Goal: Task Accomplishment & Management: Manage account settings

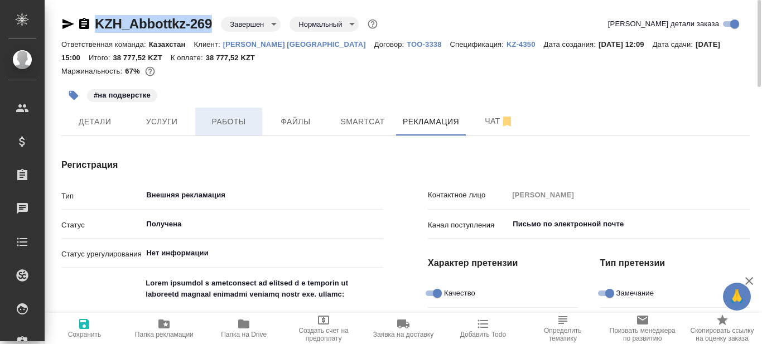
click at [240, 120] on span "Работы" at bounding box center [229, 122] width 54 height 14
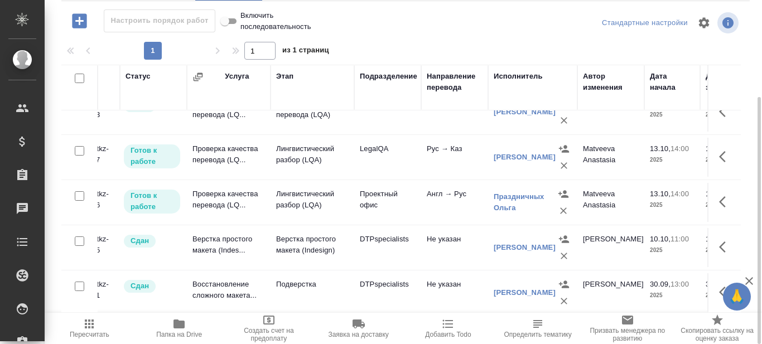
scroll to position [165, 44]
click at [310, 189] on p "Лингвистический разбор (LQA)" at bounding box center [313, 200] width 73 height 22
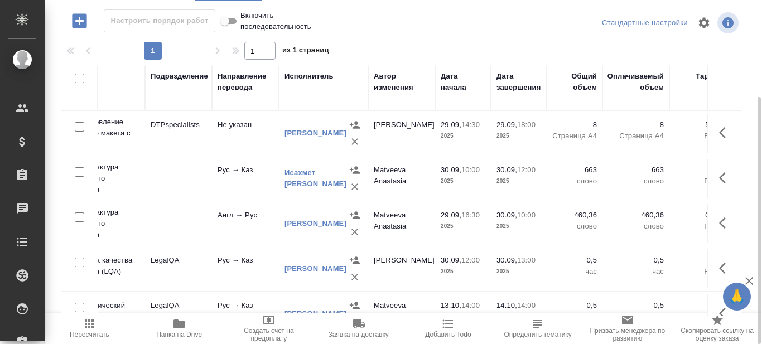
scroll to position [0, 255]
click at [719, 224] on icon "button" at bounding box center [725, 222] width 13 height 13
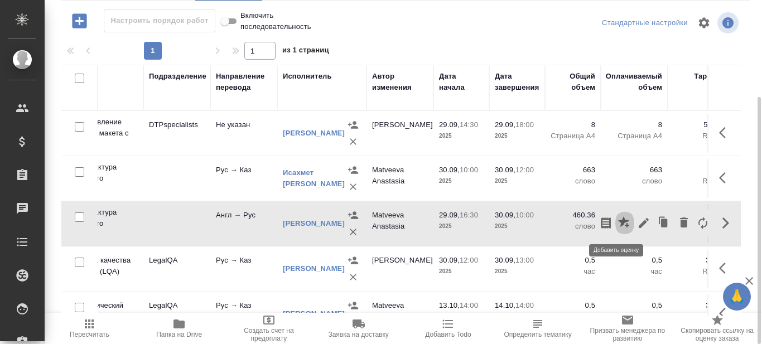
click at [618, 221] on icon "button" at bounding box center [623, 221] width 11 height 11
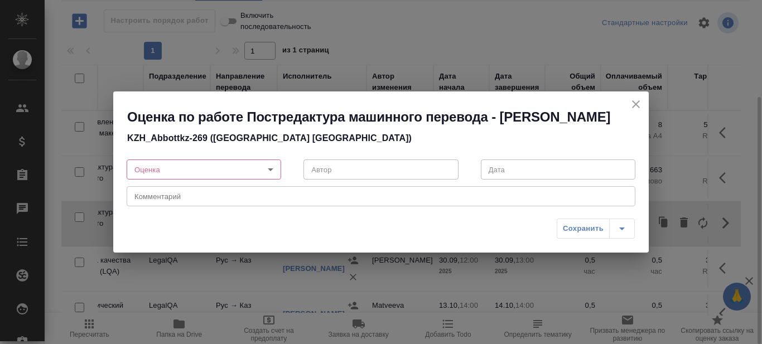
click at [272, 180] on body "🙏 .cls-1 fill:#fff; AWATERA Prazdnichnykh Olga Клиенты Спецификации Заказы 0 Ча…" at bounding box center [381, 172] width 762 height 344
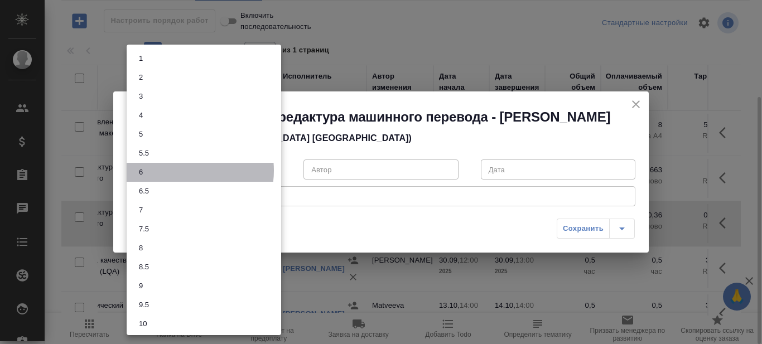
click at [181, 171] on li "6" at bounding box center [204, 172] width 155 height 19
type input "6"
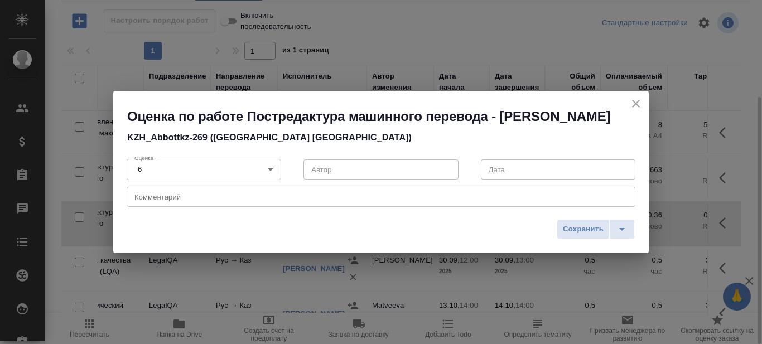
click at [255, 207] on div "x Комментарий" at bounding box center [381, 197] width 509 height 20
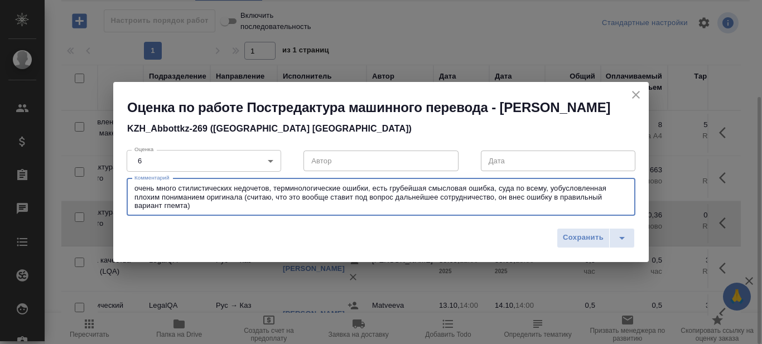
click at [507, 205] on textarea "очень много стилистических недочетов, терминологические ошибки, есть грубейшая …" at bounding box center [380, 197] width 493 height 26
click at [366, 210] on textarea "очень много стилистических недочетов, терминологические ошибки, есть грубейшая …" at bounding box center [380, 197] width 493 height 26
type textarea "очень много стилистических недочетов, терминологические ошибки, есть грубейшая …"
click at [271, 173] on body "🙏 .cls-1 fill:#fff; AWATERA Prazdnichnykh Olga Клиенты Спецификации Заказы 0 Ча…" at bounding box center [381, 172] width 762 height 344
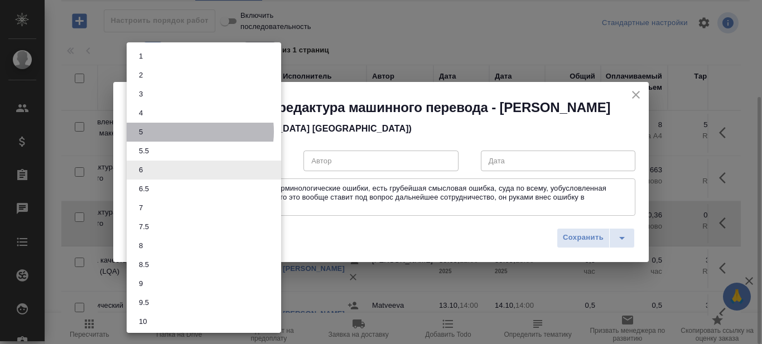
click at [185, 132] on li "5" at bounding box center [204, 132] width 155 height 19
type input "5"
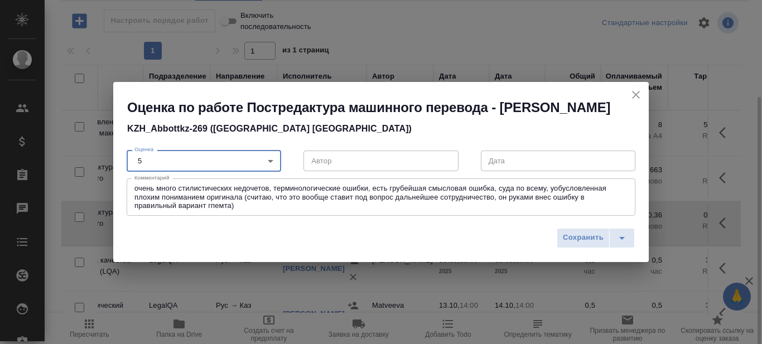
click at [255, 216] on div "очень много стилистических недочетов, терминологические ошибки, есть грубейшая …" at bounding box center [381, 196] width 509 height 37
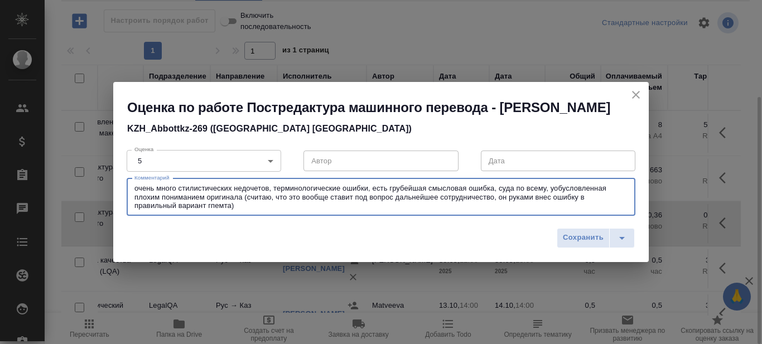
click at [510, 199] on textarea "очень много стилистических недочетов, терминологические ошибки, есть грубейшая …" at bounding box center [380, 197] width 493 height 26
click at [554, 198] on textarea "очень много стилистических недочетов, терминологические ошибки, есть грубейшая …" at bounding box center [380, 197] width 493 height 26
click at [262, 210] on textarea "очень много стилистических недочетов, терминологические ошибки, есть грубейшая …" at bounding box center [380, 197] width 493 height 26
drag, startPoint x: 371, startPoint y: 196, endPoint x: 384, endPoint y: 202, distance: 14.2
click at [374, 198] on textarea "очень много стилистических недочетов, терминологические ошибки, есть грубейшая …" at bounding box center [380, 197] width 493 height 26
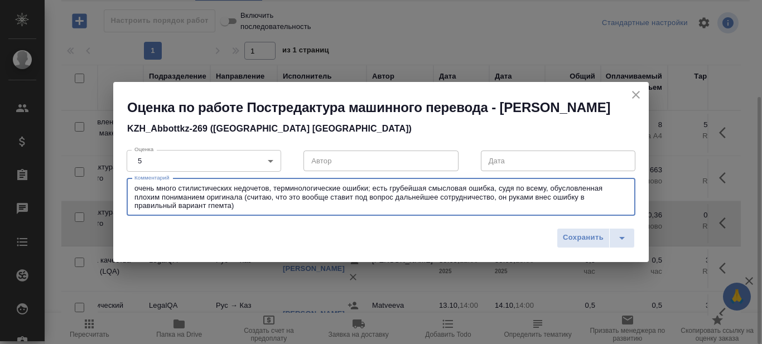
click at [372, 216] on div "очень много стилистических недочетов, терминологические ошибки; есть грубейшая …" at bounding box center [381, 196] width 509 height 37
type textarea "очень много стилистических недочетов, терминологические ошибки; есть грубейшая …"
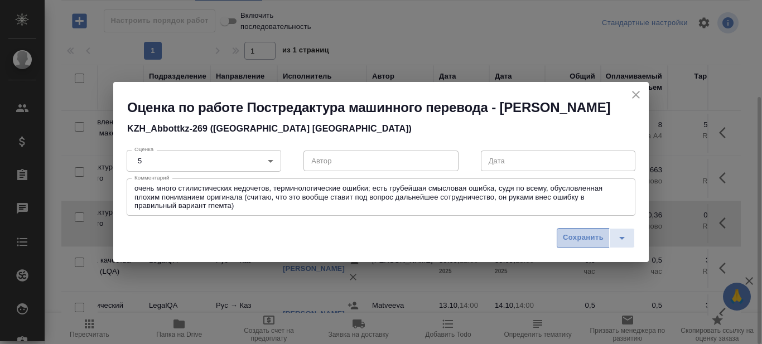
click at [576, 244] on span "Сохранить" at bounding box center [583, 237] width 41 height 13
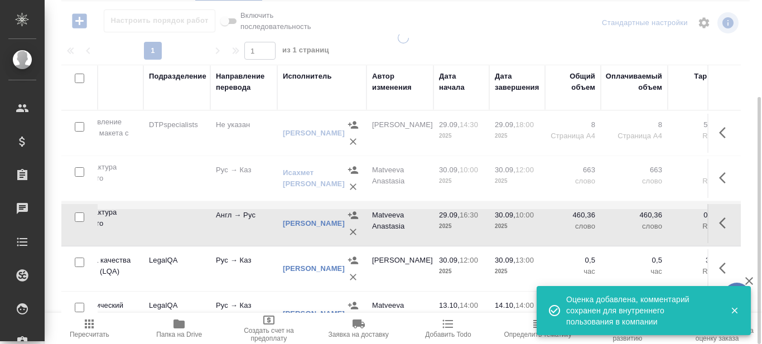
scroll to position [0, 47]
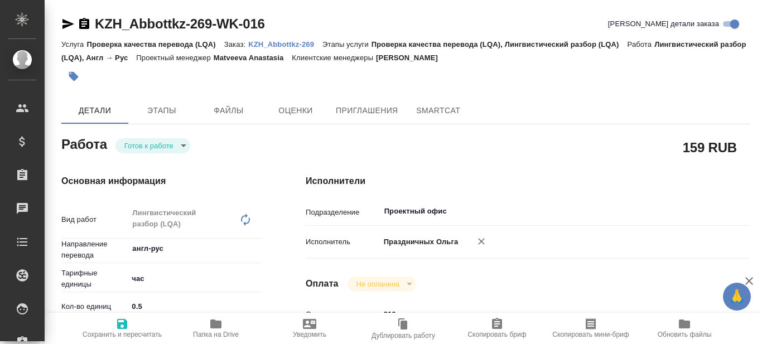
type textarea "x"
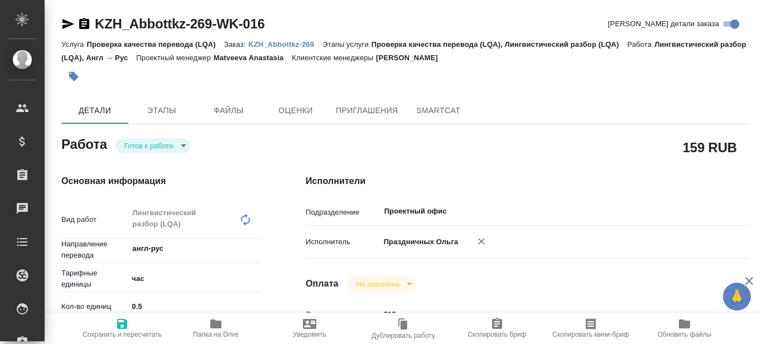
type textarea "x"
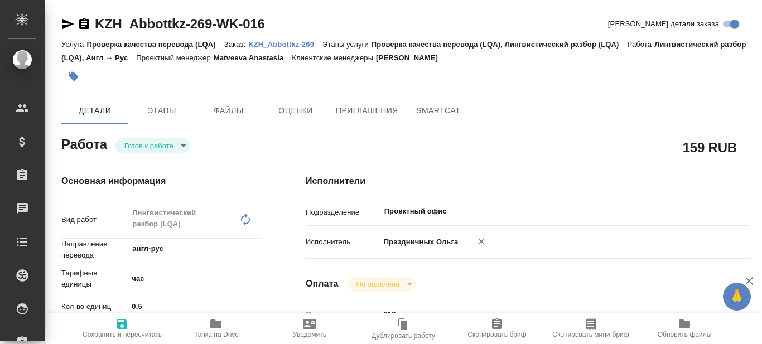
type textarea "x"
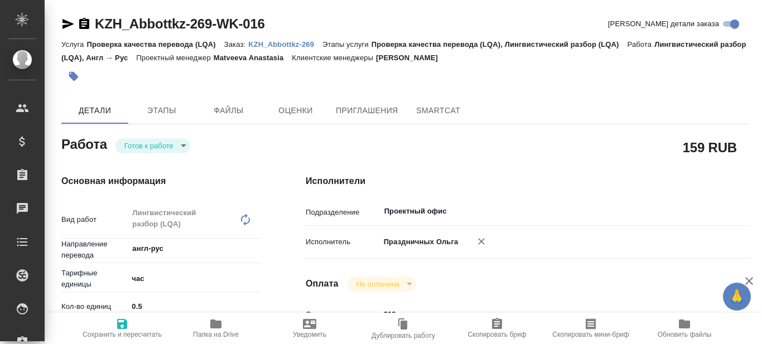
type textarea "x"
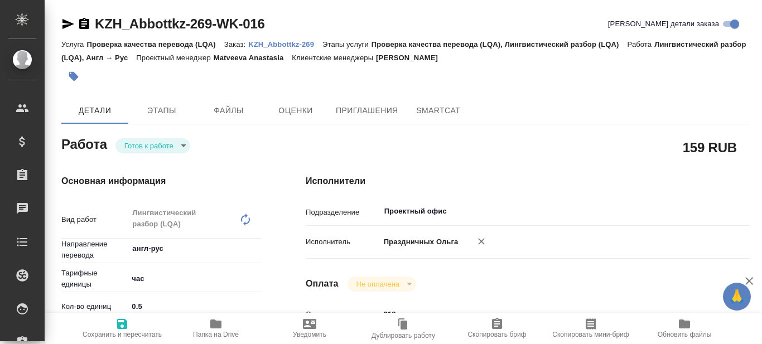
type textarea "x"
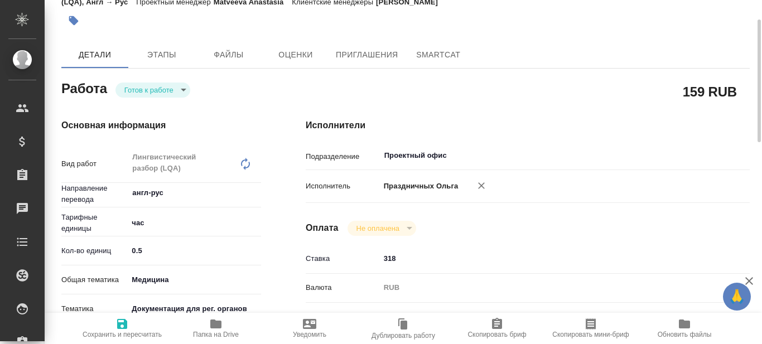
scroll to position [112, 0]
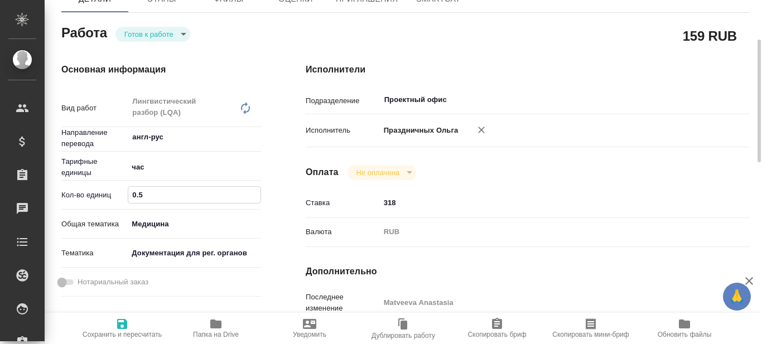
drag, startPoint x: 146, startPoint y: 199, endPoint x: 124, endPoint y: 200, distance: 21.8
click at [124, 199] on div "Кол-во единиц 0.5" at bounding box center [161, 195] width 200 height 20
type input "2"
type textarea "x"
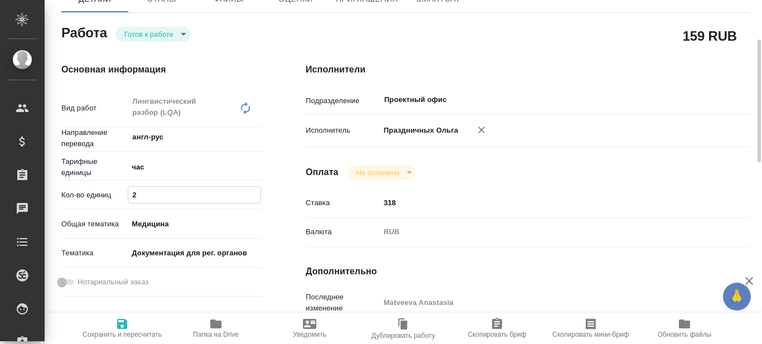
type textarea "x"
type input "2"
click at [282, 173] on div "Основная информация Вид работ Лингвистический разбор (LQA) x ​ Направление пере…" at bounding box center [161, 285] width 244 height 488
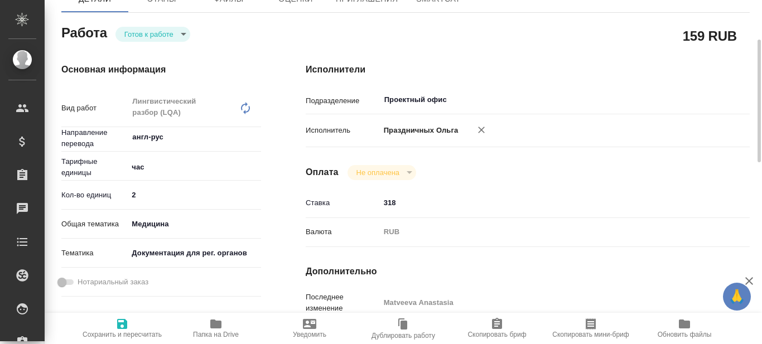
click at [121, 326] on icon "button" at bounding box center [121, 323] width 13 height 13
type textarea "x"
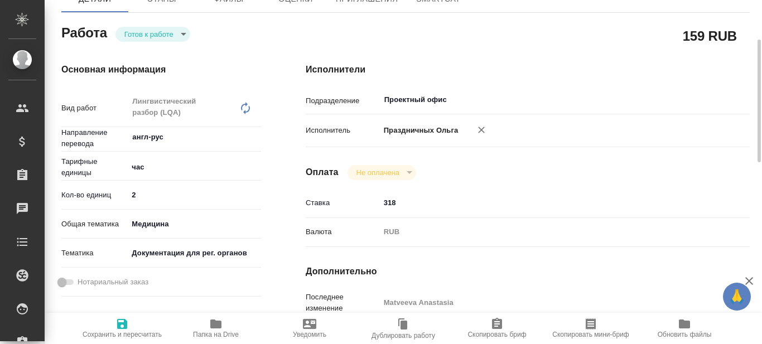
type textarea "x"
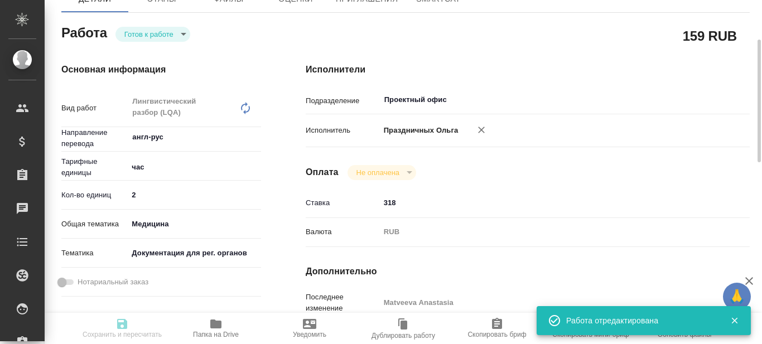
type textarea "x"
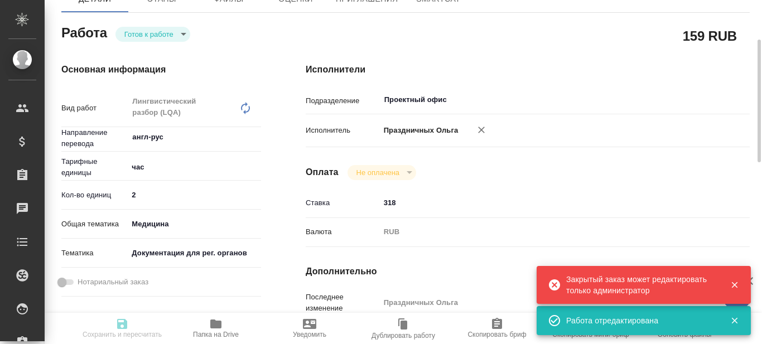
type input "readyForWork"
type textarea "Лингвистический разбор (LQA)"
type textarea "x"
type input "англ-рус"
type input "5a8b1489cc6b4906c91bfd93"
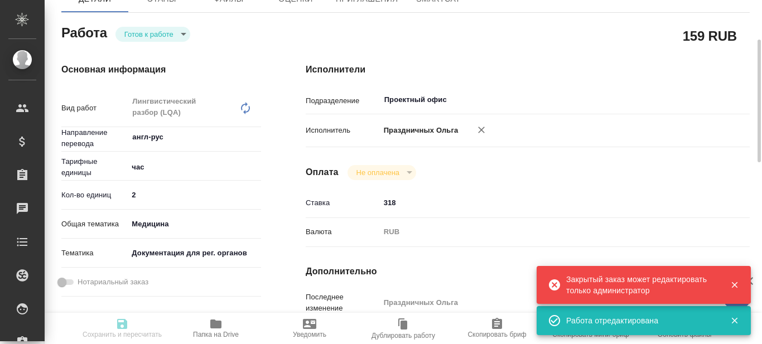
type input "2"
type input "med"
type input "5f647205b73bc97568ca66c6"
type input "13.10.2025 14:00"
type input "14.10.2025 14:00"
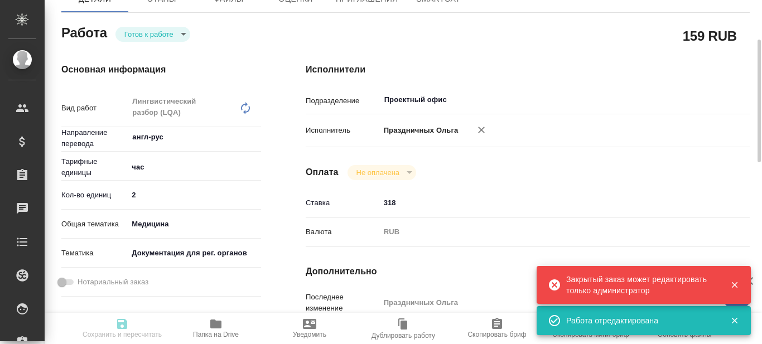
type input "14.10.2025 14:00"
type input "Проектный офис"
type input "notPayed"
type input "318"
type input "RUB"
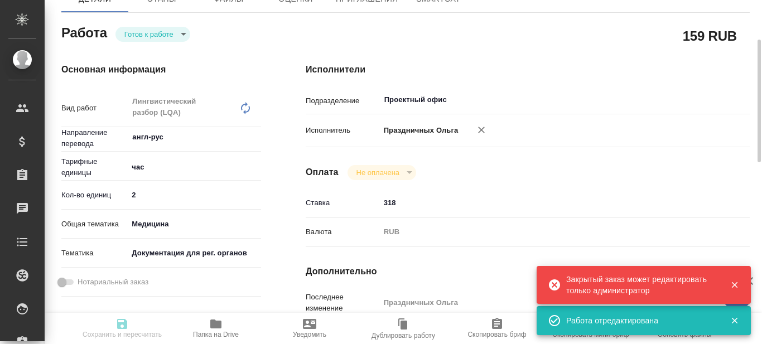
type input "Праздничных Ольга"
type textarea "x"
type textarea "/Clients/Abbottkz/Orders/KZH_Abbottkz-269/LQA/KZH_Abbottkz-269-WK-016"
type textarea "x"
type input "KZH_Abbottkz-269"
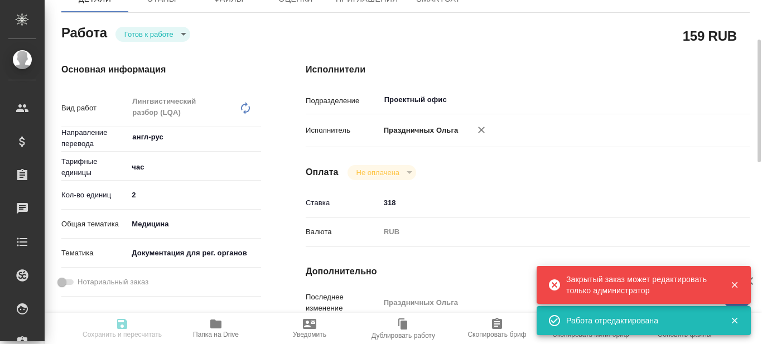
type input "Проверка качества перевода (LQA)"
type input "Проверка качества перевода (LQA), Лингвистический разбор (LQA)"
type input "Кошербаева Назерке"
type input "Малофеева Екатерина"
type input "/Clients/Abbottkz/Orders/KZH_Abbottkz-269"
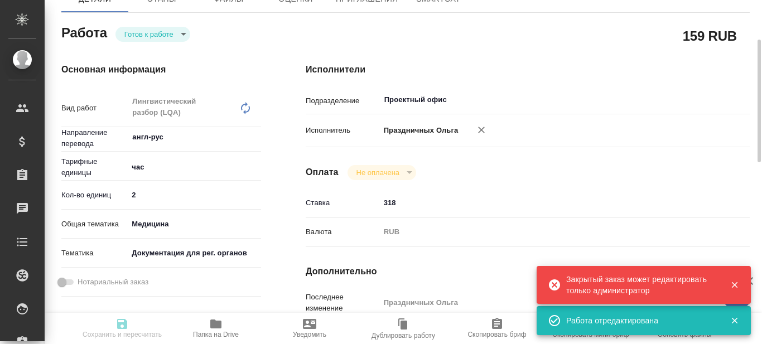
type textarea "x"
type textarea "перевести документ на казахский и русский язык."
type textarea "x"
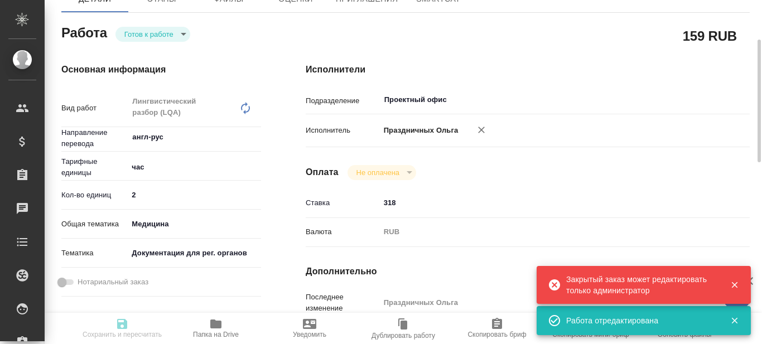
type textarea "x"
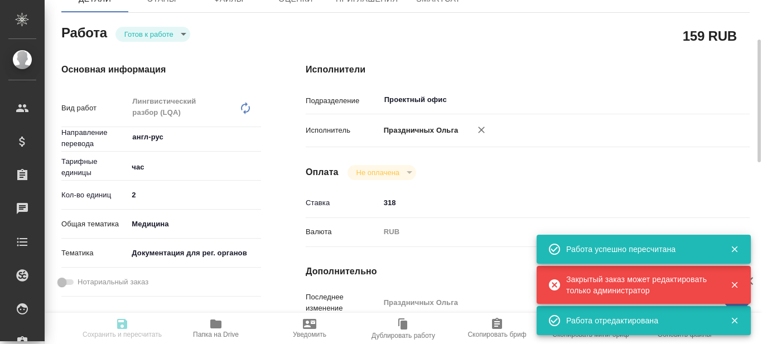
type input "readyForWork"
type textarea "Лингвистический разбор (LQA)"
type textarea "x"
type input "англ-рус"
type input "5a8b1489cc6b4906c91bfd93"
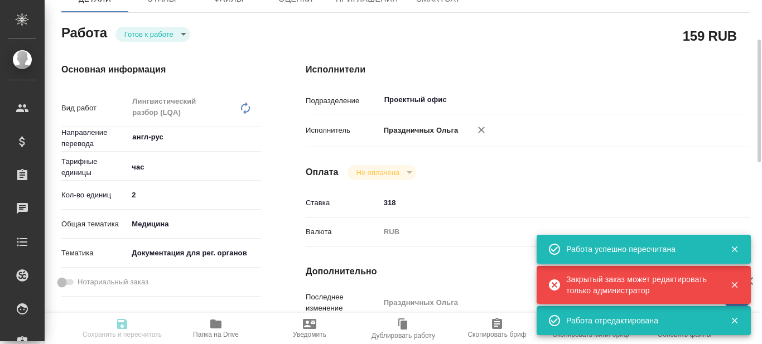
type input "2"
type input "med"
type input "5f647205b73bc97568ca66c6"
type input "13.10.2025 14:00"
type input "14.10.2025 14:00"
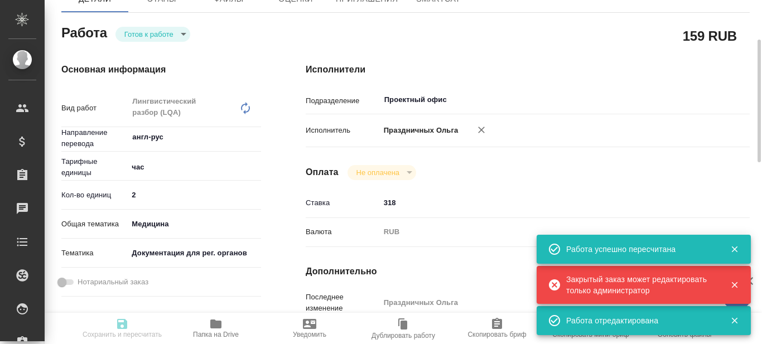
type input "14.10.2025 14:00"
type input "Проектный офис"
type input "notPayed"
type input "318"
type input "RUB"
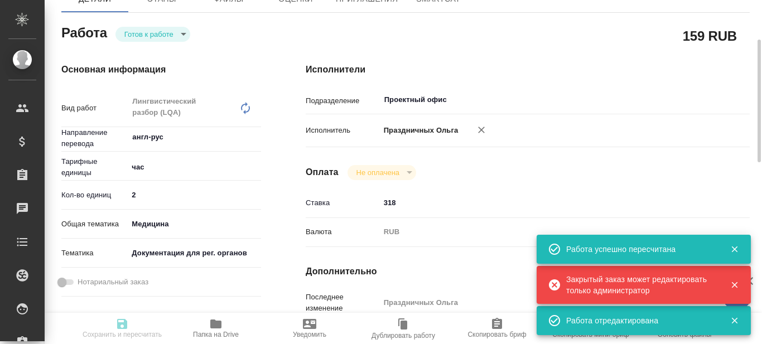
type input "Праздничных Ольга"
type textarea "x"
type textarea "/Clients/Abbottkz/Orders/KZH_Abbottkz-269/LQA/KZH_Abbottkz-269-WK-016"
type textarea "x"
type input "KZH_Abbottkz-269"
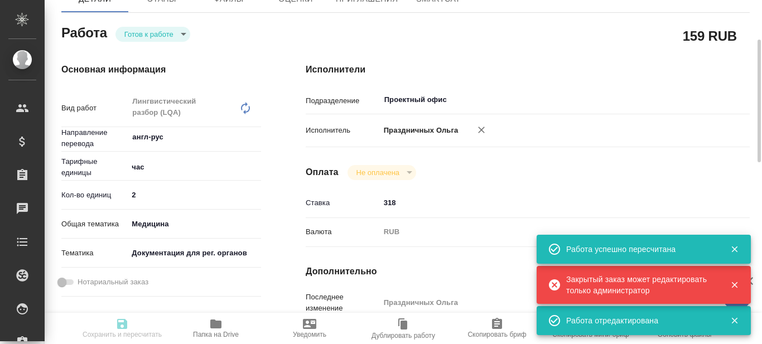
type input "Проверка качества перевода (LQA)"
type input "Проверка качества перевода (LQA), Лингвистический разбор (LQA)"
type input "Кошербаева Назерке"
type input "Малофеева Екатерина"
type input "/Clients/Abbottkz/Orders/KZH_Abbottkz-269"
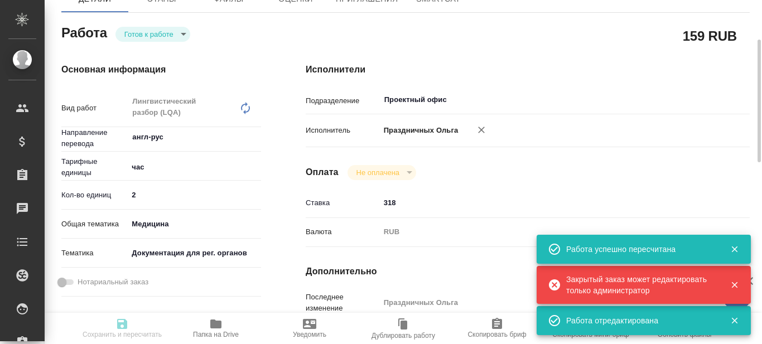
type textarea "x"
type textarea "перевести документ на казахский и русский язык."
type textarea "x"
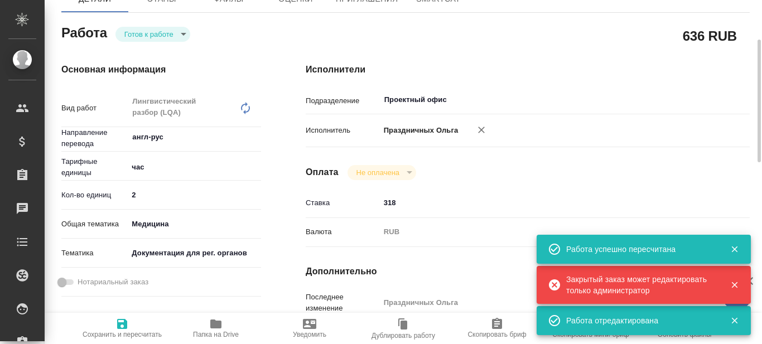
type textarea "x"
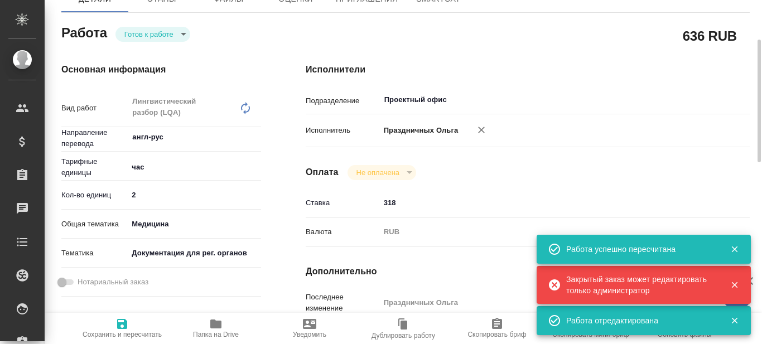
type textarea "x"
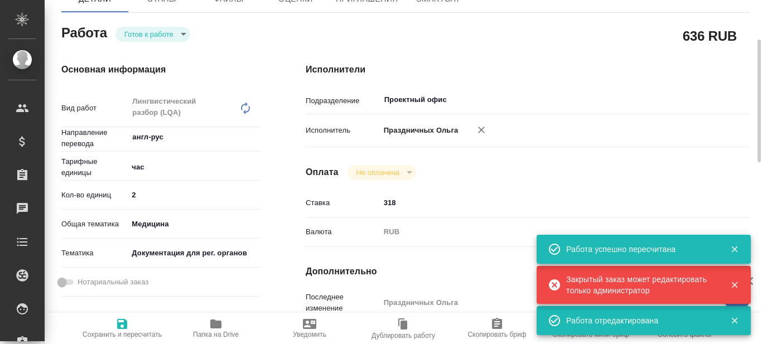
type textarea "x"
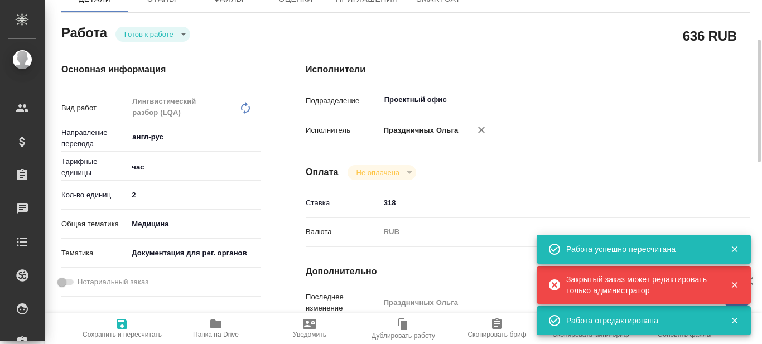
type textarea "x"
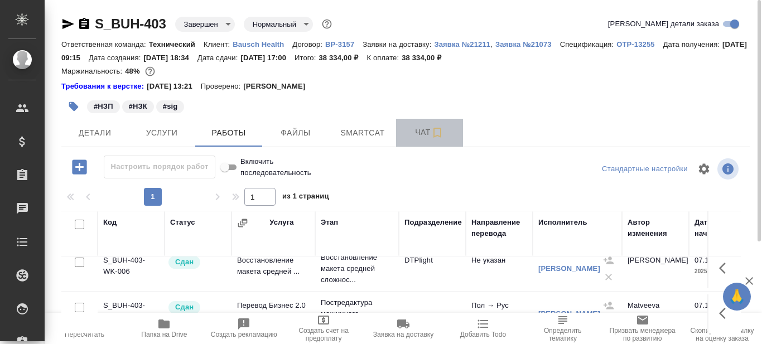
click at [421, 133] on span "Чат" at bounding box center [430, 133] width 54 height 14
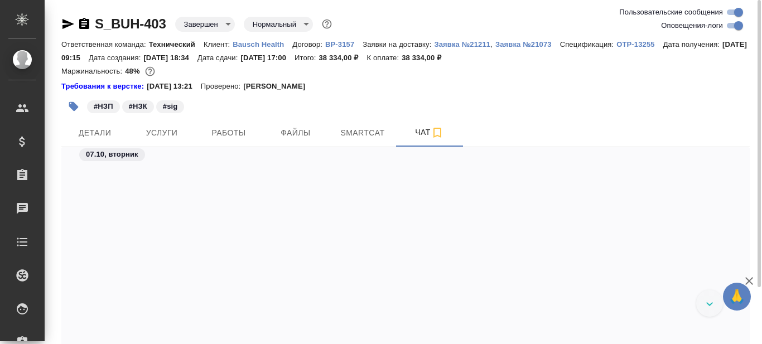
scroll to position [5644, 0]
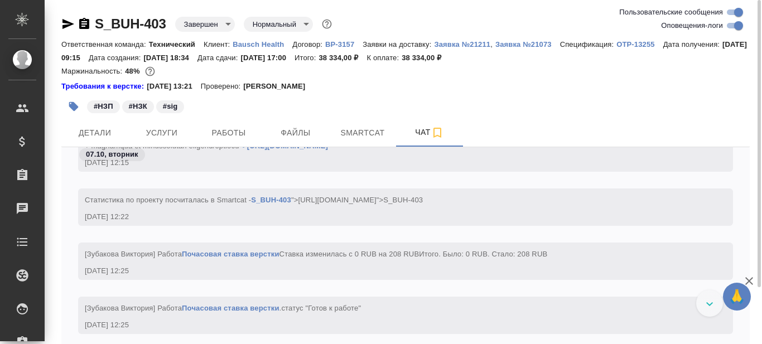
click at [703, 306] on div at bounding box center [709, 303] width 27 height 27
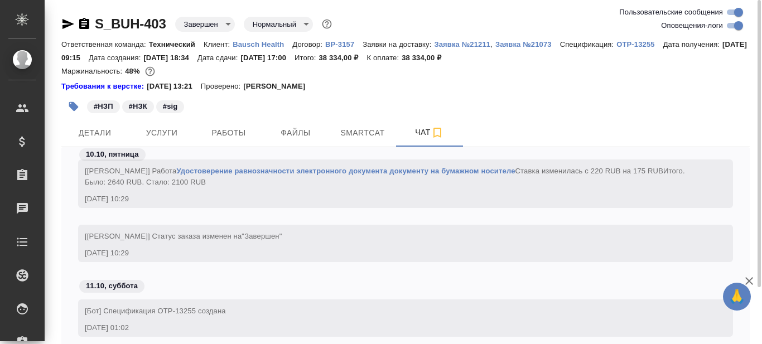
scroll to position [10185, 0]
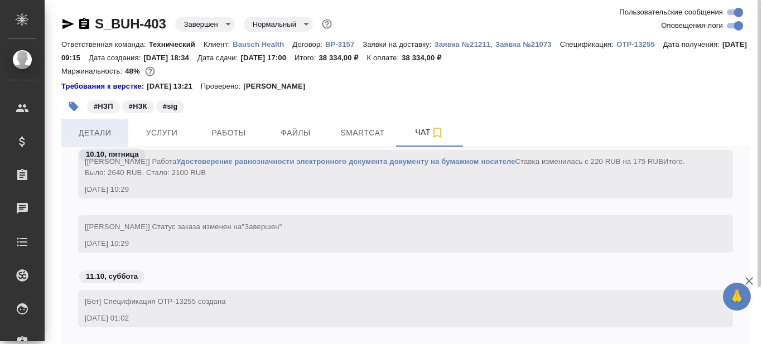
click at [86, 133] on span "Детали" at bounding box center [95, 133] width 54 height 14
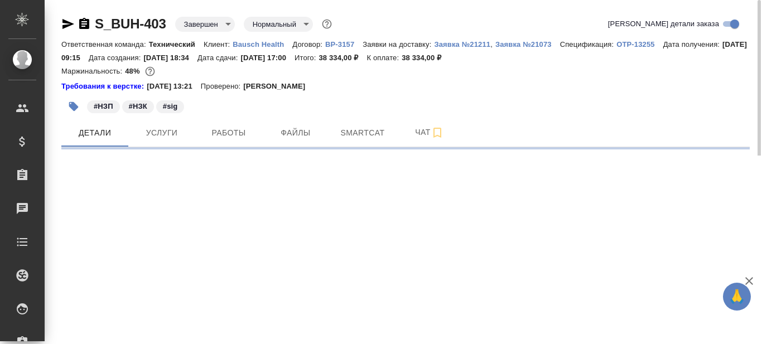
select select "RU"
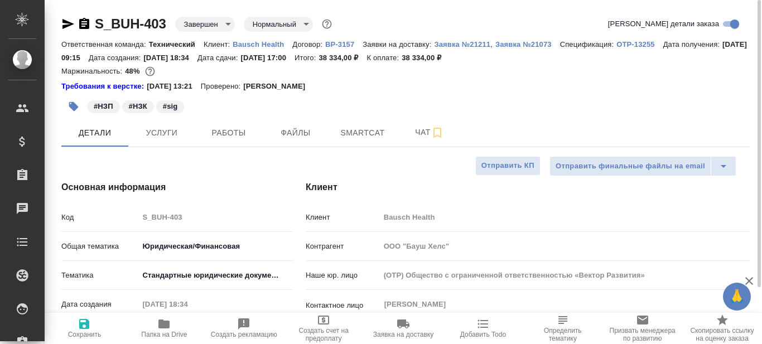
type textarea "x"
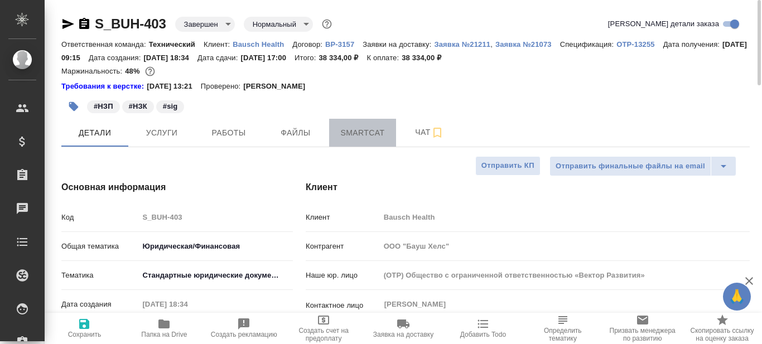
click at [340, 133] on span "Smartcat" at bounding box center [363, 133] width 54 height 14
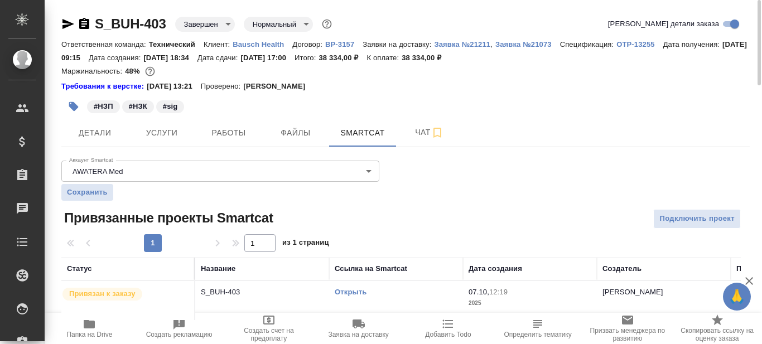
scroll to position [13, 0]
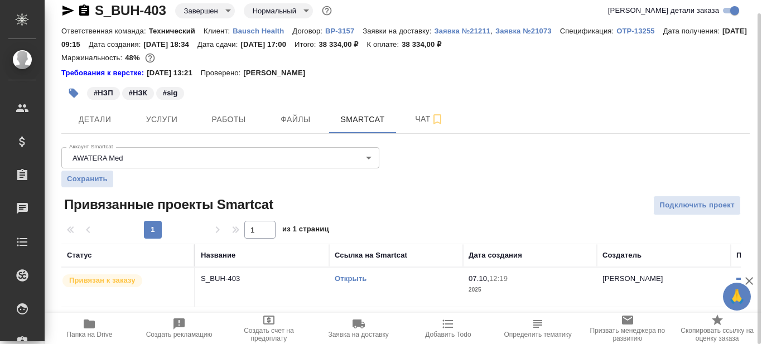
click at [357, 279] on link "Открыть" at bounding box center [351, 278] width 32 height 8
click at [353, 278] on link "Открыть" at bounding box center [351, 278] width 32 height 8
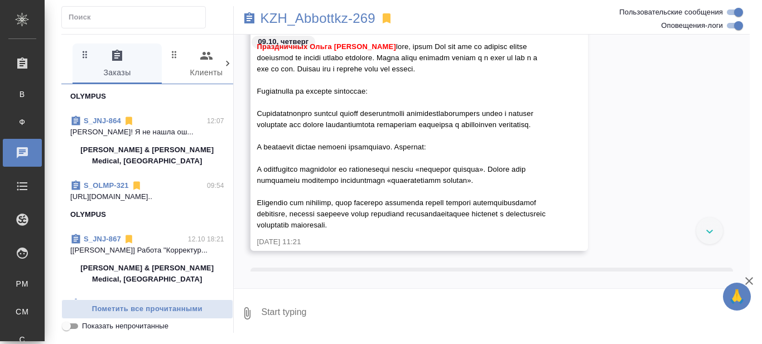
scroll to position [279, 0]
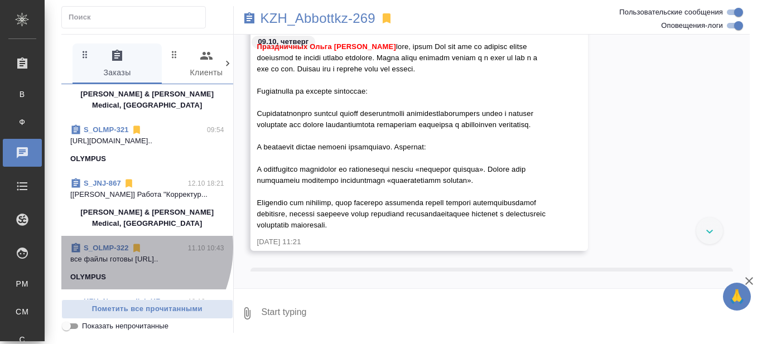
click at [108, 247] on link "S_OLMP-322" at bounding box center [106, 248] width 45 height 8
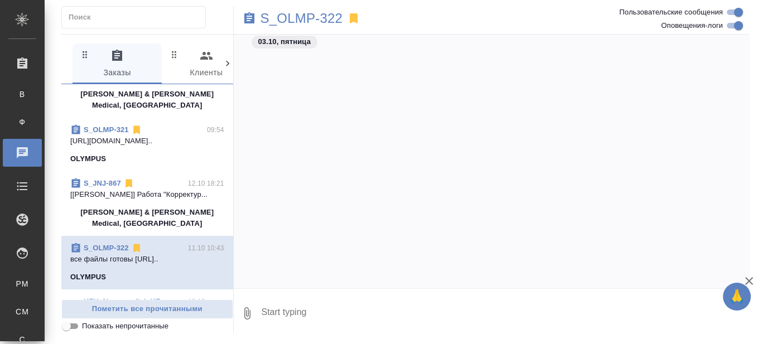
scroll to position [0, 0]
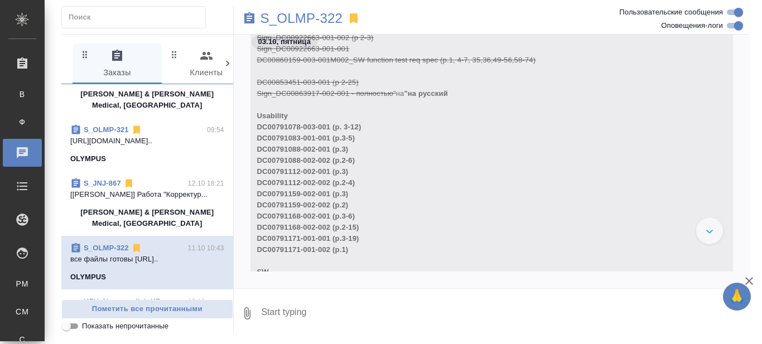
click at [712, 234] on div at bounding box center [709, 231] width 27 height 27
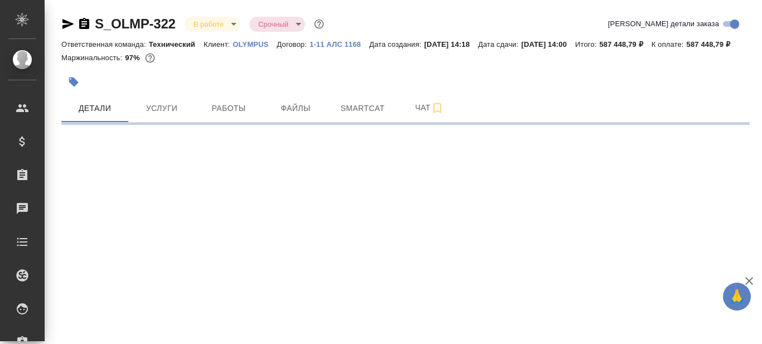
select select "RU"
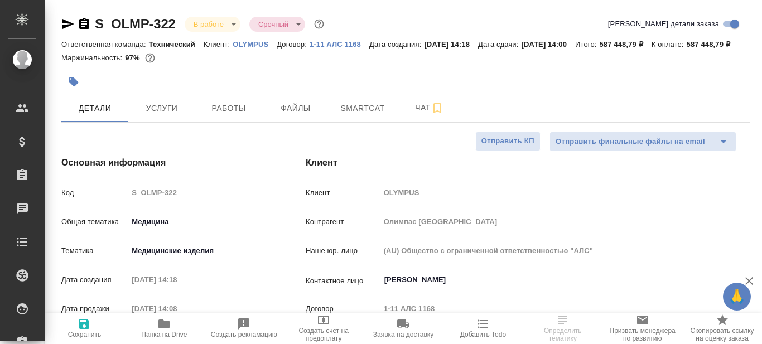
type textarea "x"
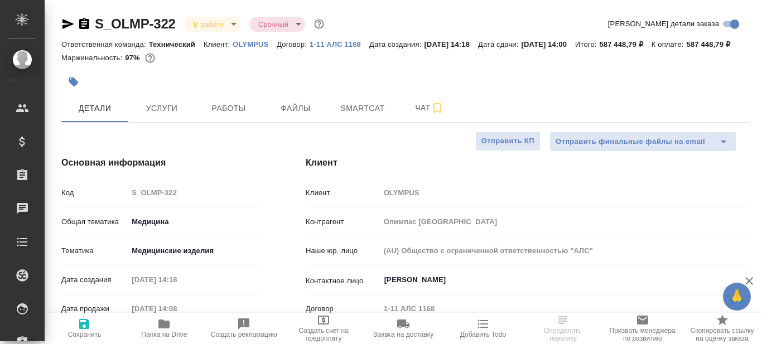
type textarea "x"
click at [356, 115] on span "Smartcat" at bounding box center [363, 109] width 54 height 14
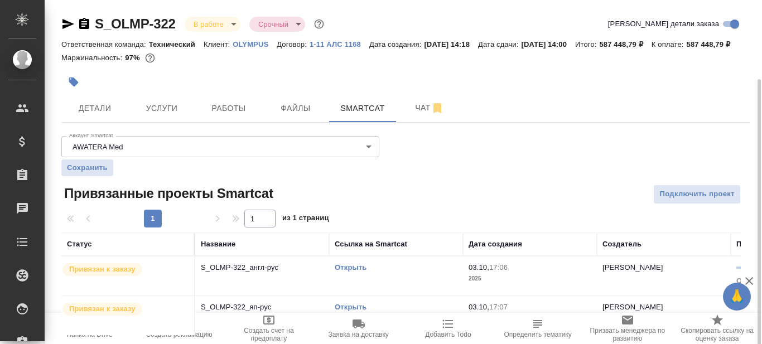
scroll to position [42, 0]
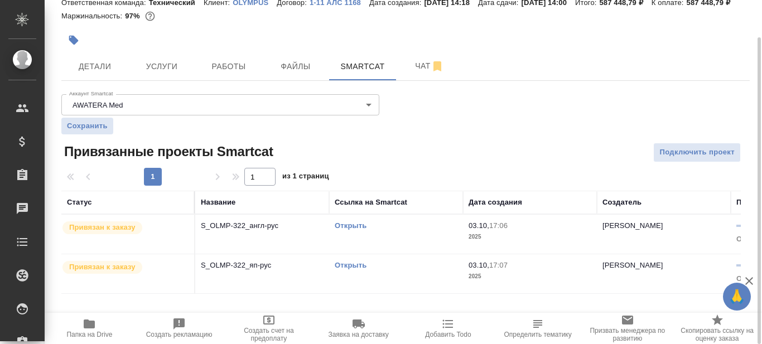
click at [440, 231] on div "Открыть" at bounding box center [396, 225] width 123 height 11
click at [349, 230] on link "Открыть" at bounding box center [351, 225] width 32 height 8
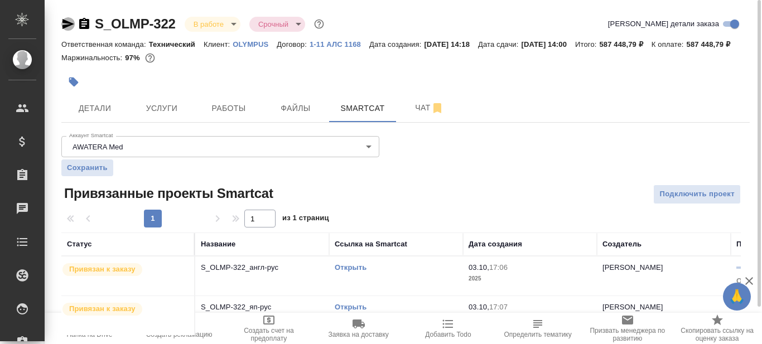
drag, startPoint x: 69, startPoint y: 21, endPoint x: 98, endPoint y: 45, distance: 38.0
click at [69, 21] on icon "button" at bounding box center [67, 23] width 13 height 13
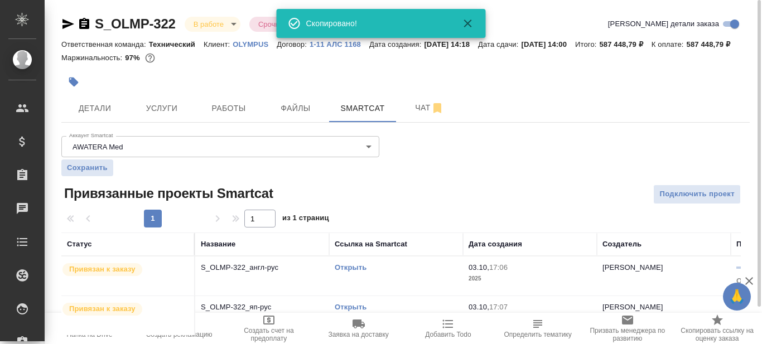
click at [531, 90] on div at bounding box center [405, 82] width 688 height 25
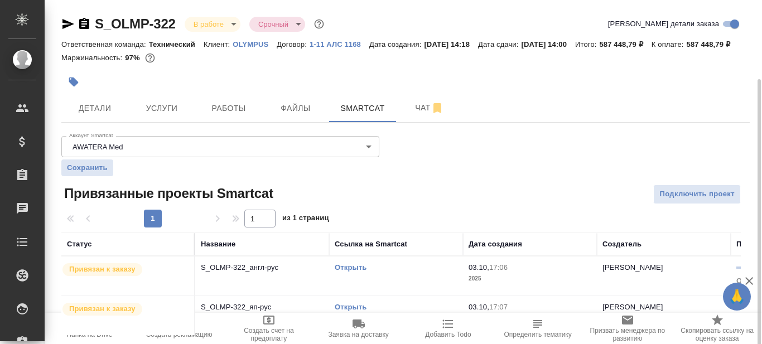
scroll to position [42, 0]
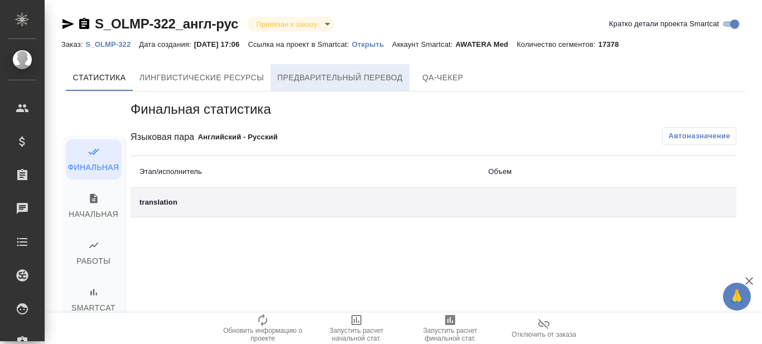
click at [364, 79] on span "Предварительный перевод" at bounding box center [340, 78] width 126 height 14
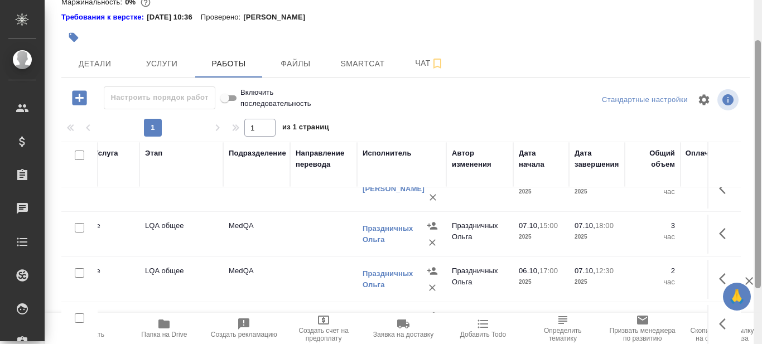
scroll to position [112, 0]
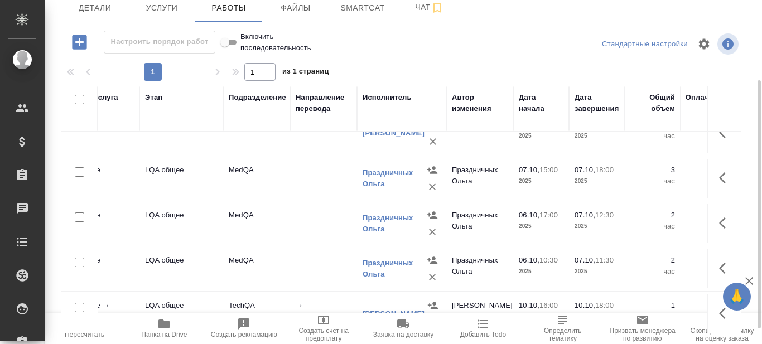
click at [487, 52] on div at bounding box center [405, 44] width 229 height 27
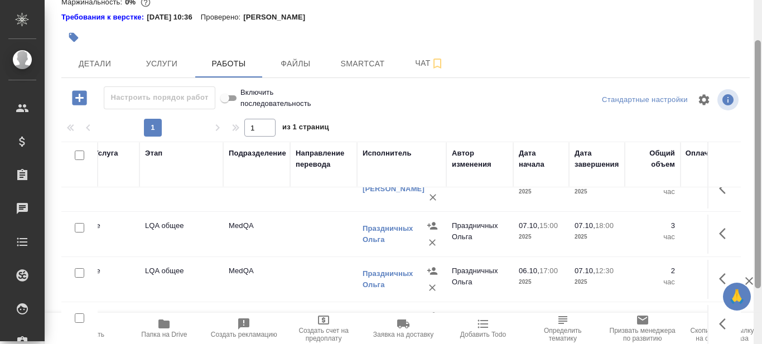
scroll to position [133, 0]
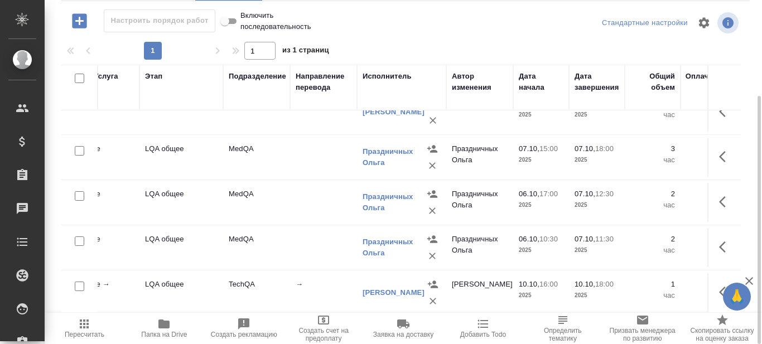
click at [572, 151] on td "07.10, 18:00 2025" at bounding box center [597, 157] width 56 height 39
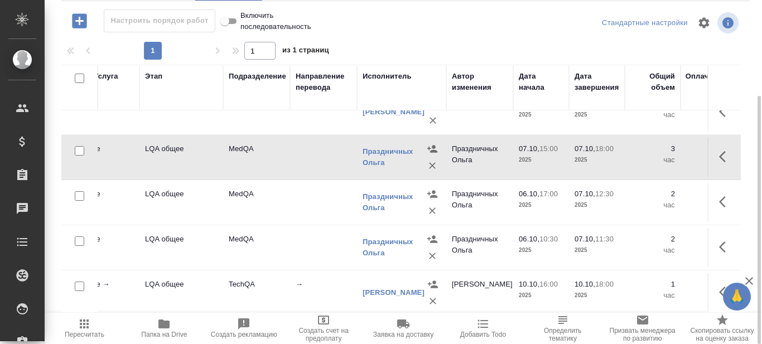
click at [525, 245] on p "2025" at bounding box center [541, 250] width 45 height 11
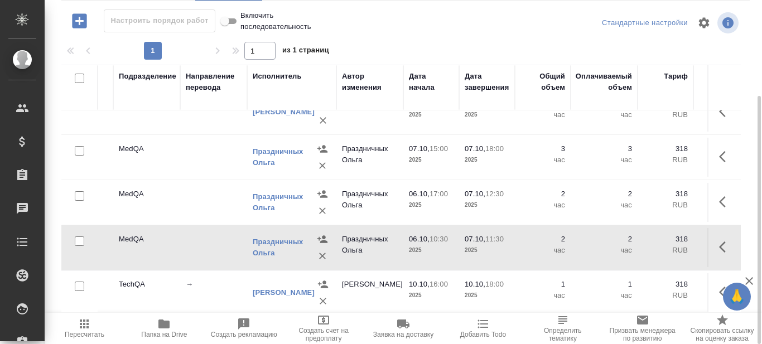
scroll to position [510, 285]
click at [430, 235] on p "06.10," at bounding box center [419, 239] width 21 height 8
click at [719, 240] on icon "button" at bounding box center [725, 246] width 13 height 13
click at [661, 243] on icon "button" at bounding box center [664, 247] width 7 height 8
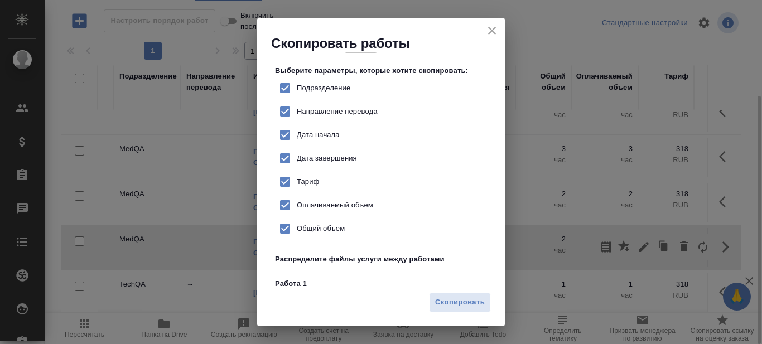
scroll to position [56, 0]
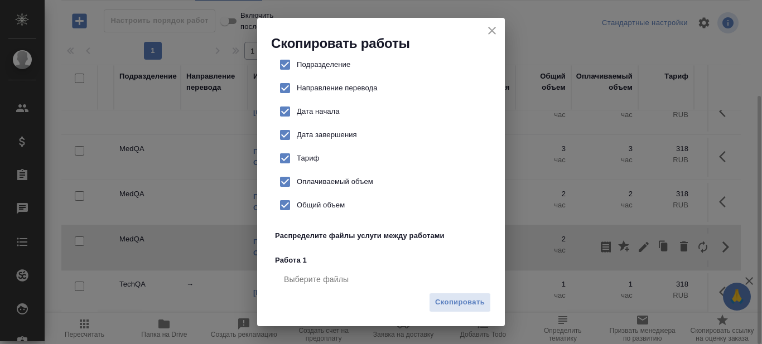
click at [285, 113] on input "Дата начала" at bounding box center [284, 111] width 23 height 23
checkbox input "false"
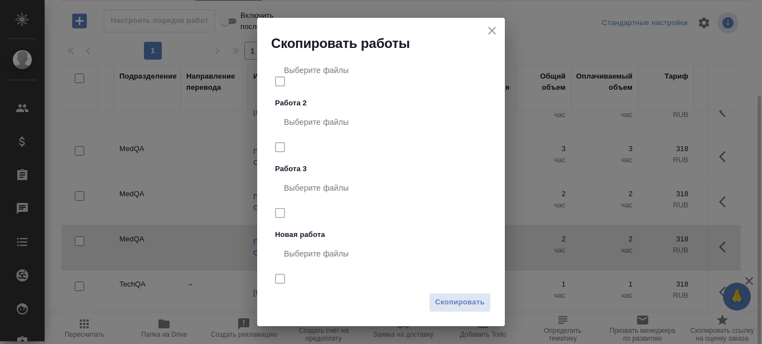
scroll to position [291, 0]
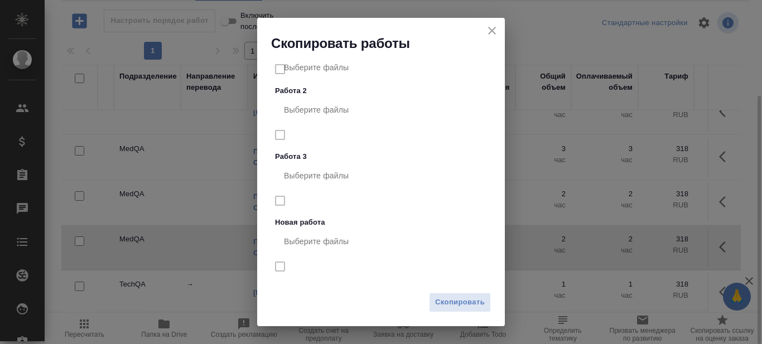
click at [281, 201] on nav "Выберите файлы" at bounding box center [383, 189] width 216 height 55
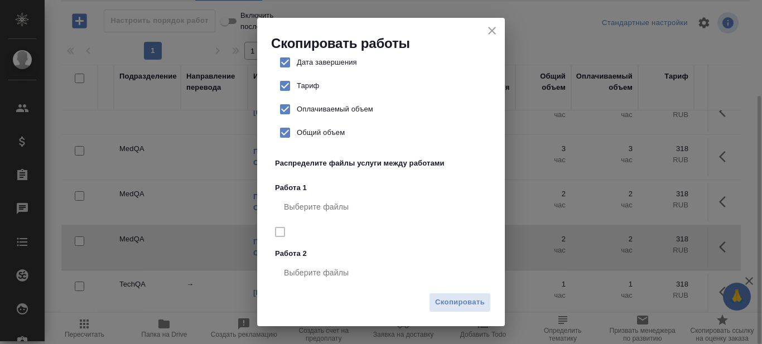
scroll to position [124, 0]
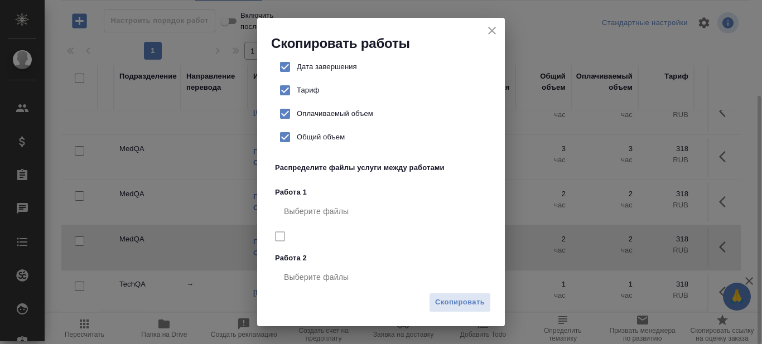
click at [277, 236] on nav "Выберите файлы" at bounding box center [383, 225] width 216 height 55
click at [459, 301] on span "Скопировать" at bounding box center [460, 302] width 50 height 13
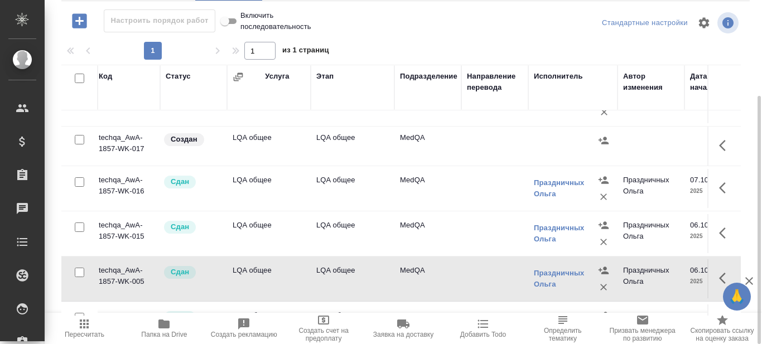
scroll to position [510, 0]
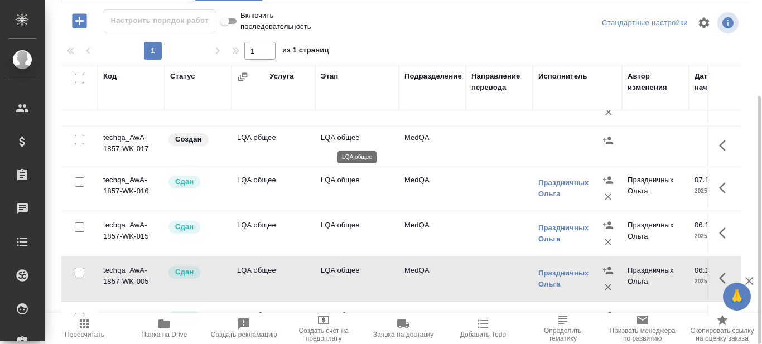
click at [344, 139] on p "LQA общее" at bounding box center [357, 137] width 73 height 11
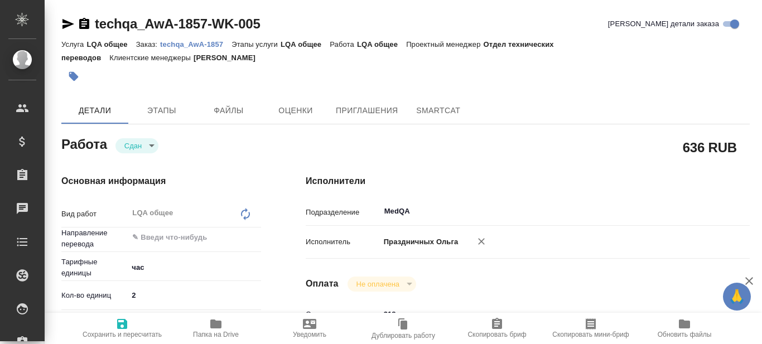
type textarea "x"
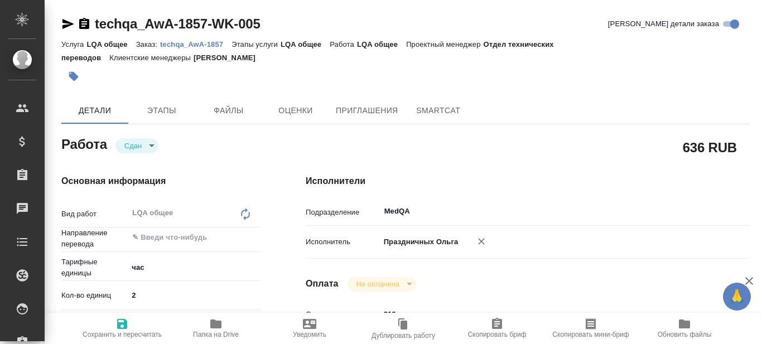
type textarea "x"
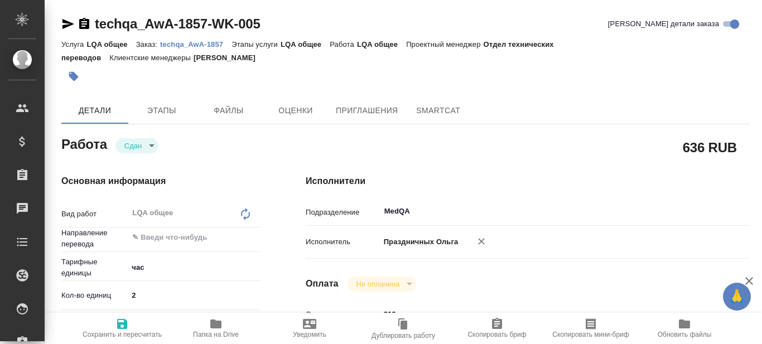
type textarea "x"
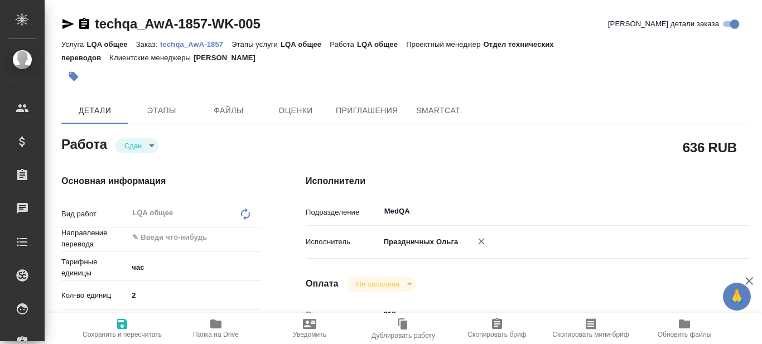
type textarea "x"
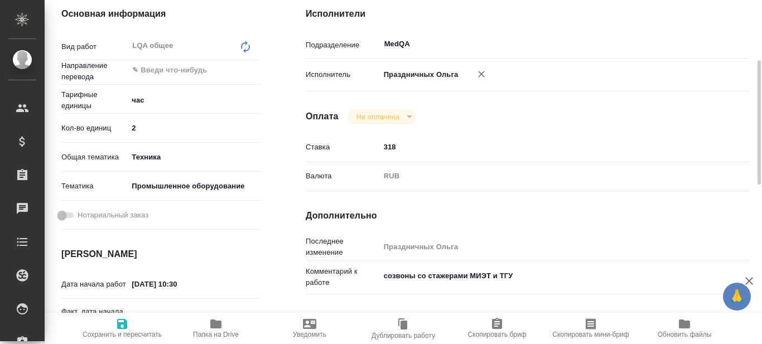
scroll to position [223, 0]
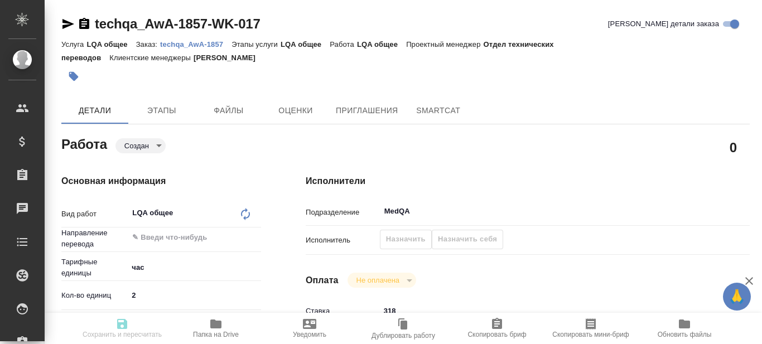
type textarea "x"
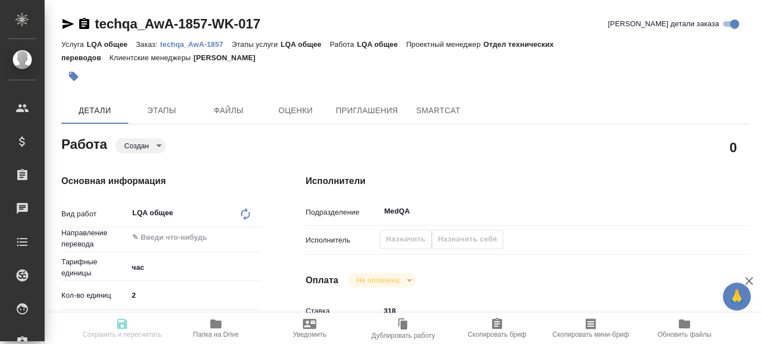
type textarea "x"
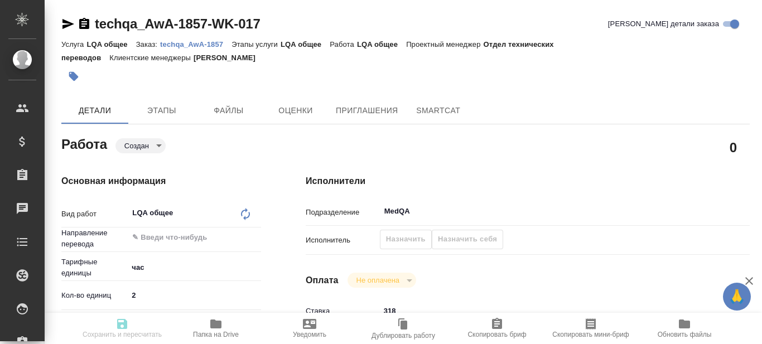
type textarea "x"
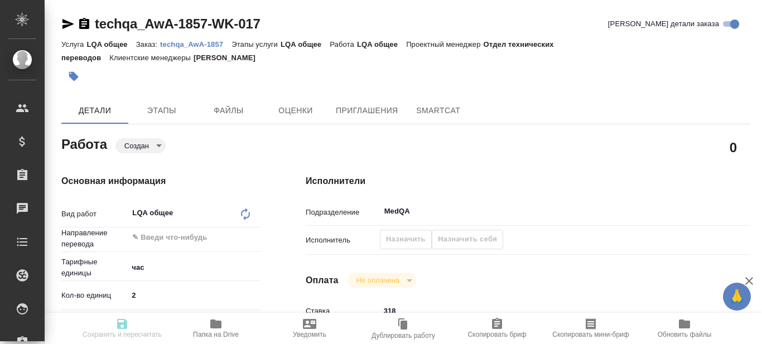
type textarea "x"
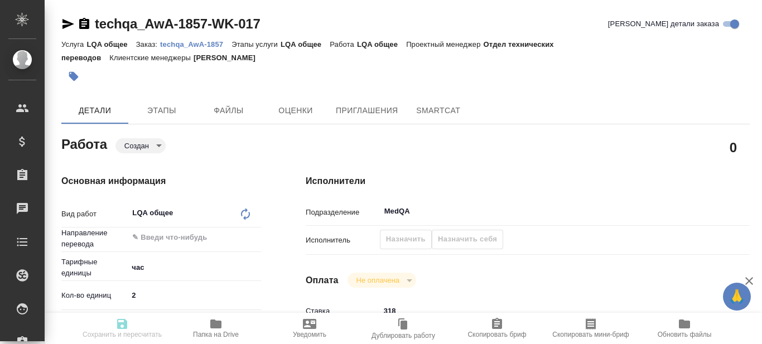
type textarea "x"
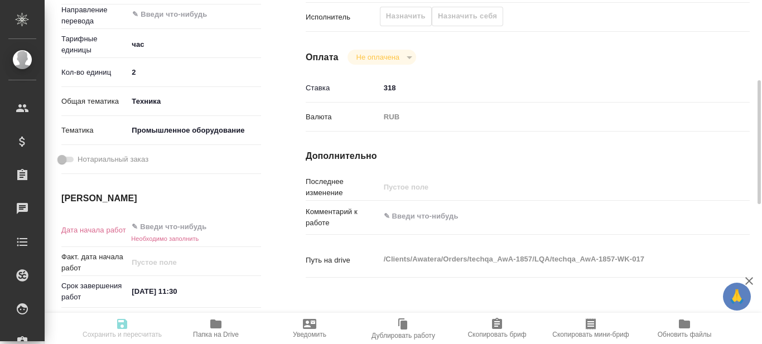
scroll to position [279, 0]
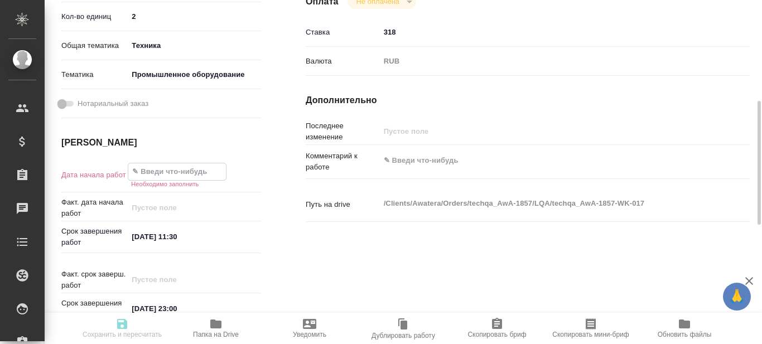
click at [156, 170] on input "text" at bounding box center [177, 171] width 98 height 16
click at [229, 172] on icon "button" at bounding box center [229, 170] width 10 height 11
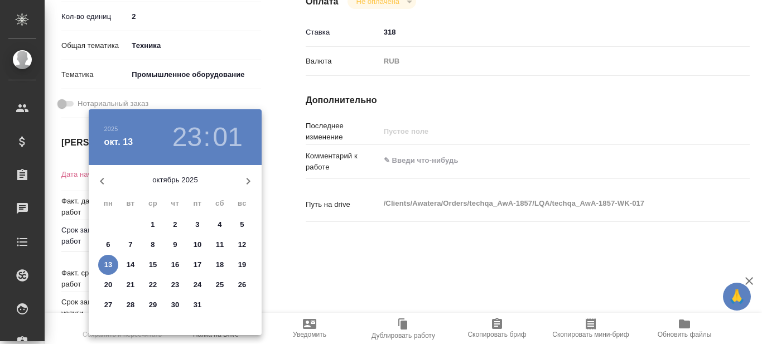
click at [199, 242] on p "10" at bounding box center [198, 244] width 8 height 11
type textarea "x"
type input "10.10.2025 23:01"
type textarea "x"
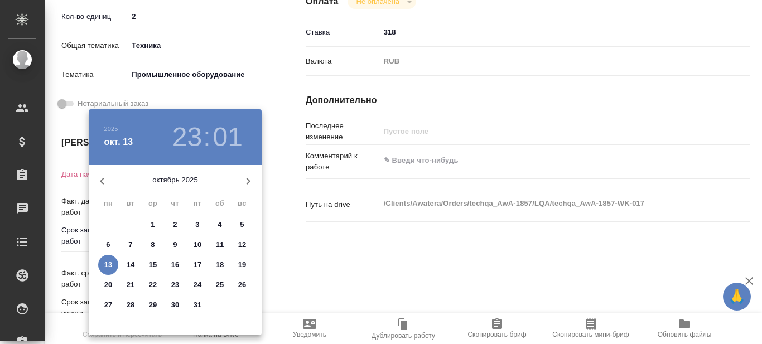
type textarea "x"
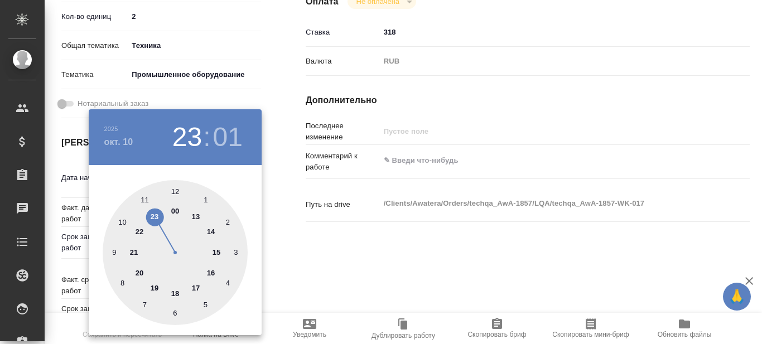
click at [176, 194] on div at bounding box center [175, 252] width 145 height 145
type textarea "x"
type input "10.10.2025 12:01"
type textarea "x"
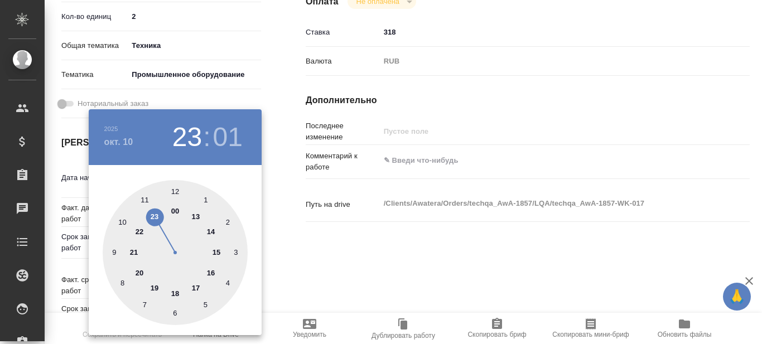
type textarea "x"
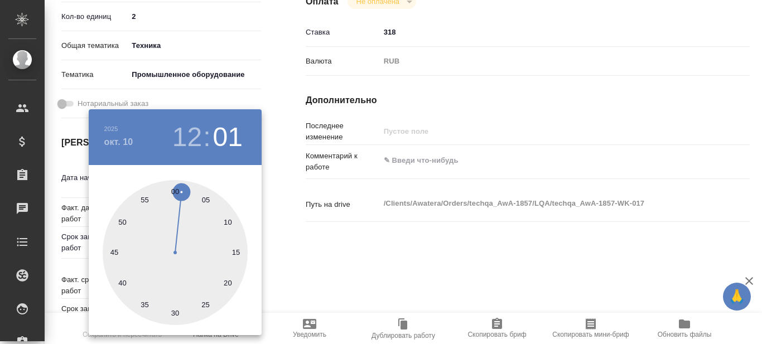
click at [172, 190] on div at bounding box center [175, 252] width 145 height 145
type textarea "x"
type input "10.10.2025 12:59"
type textarea "x"
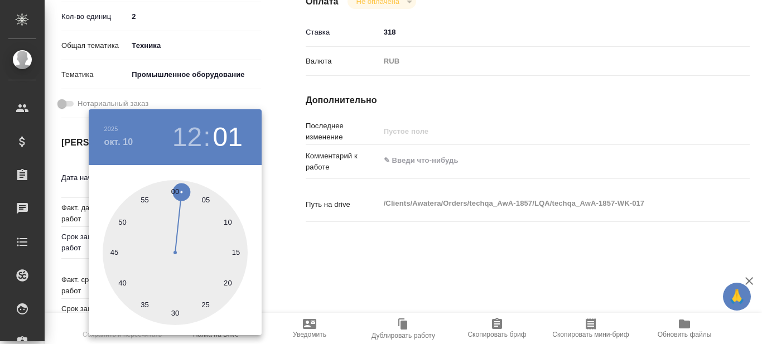
type textarea "x"
click at [176, 190] on div at bounding box center [175, 252] width 145 height 145
type textarea "x"
type input "[DATE] 12:00"
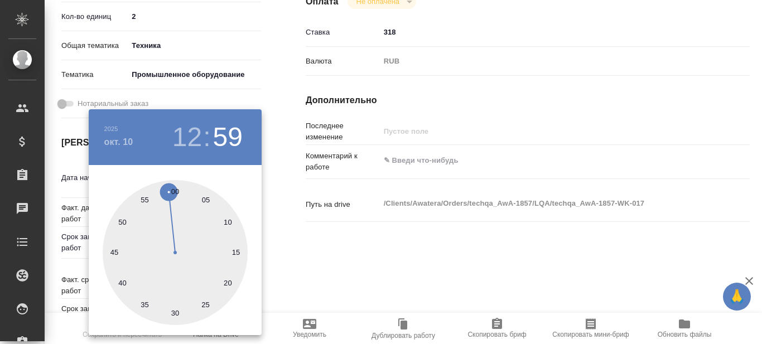
type textarea "x"
click at [321, 259] on div at bounding box center [381, 172] width 762 height 344
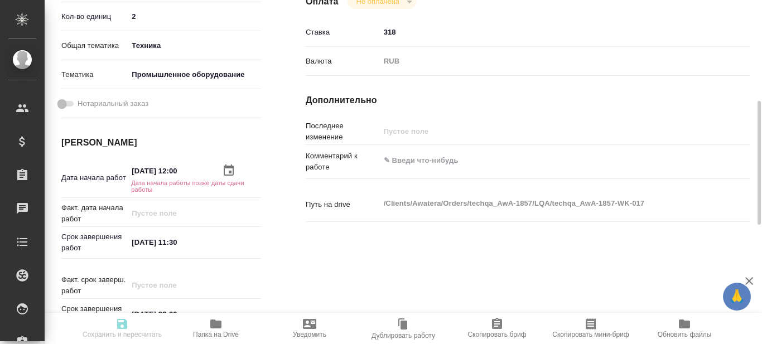
click at [175, 242] on input "07.10.2025 11:30" at bounding box center [177, 242] width 98 height 16
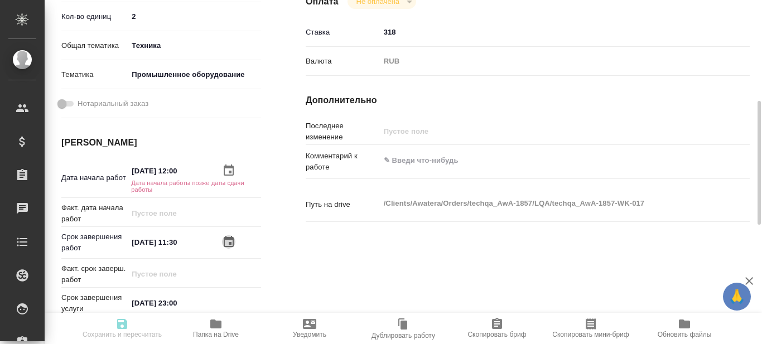
click at [232, 242] on icon "button" at bounding box center [228, 241] width 13 height 13
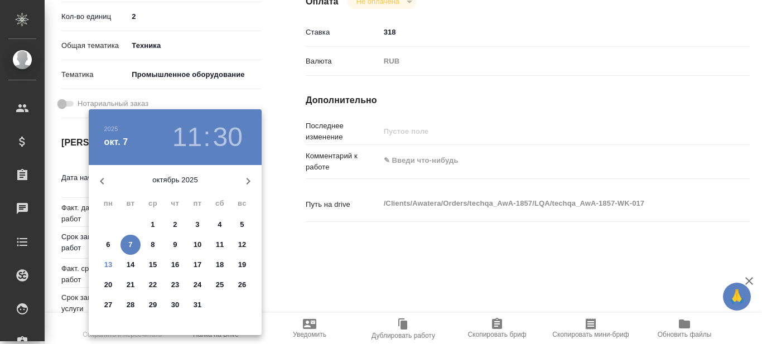
click at [110, 263] on p "13" at bounding box center [108, 264] width 8 height 11
type textarea "x"
type input "13.10.2025 11:30"
type textarea "x"
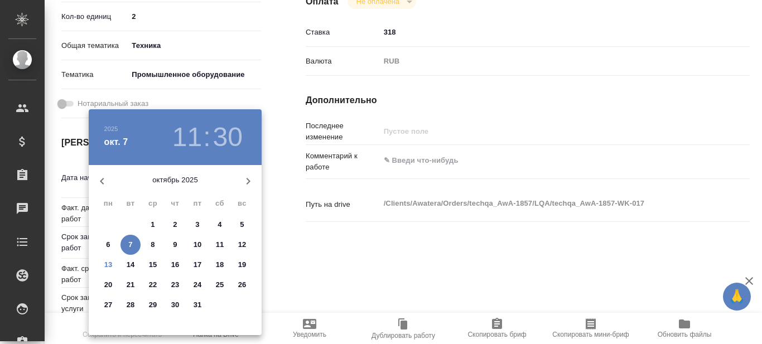
type textarea "x"
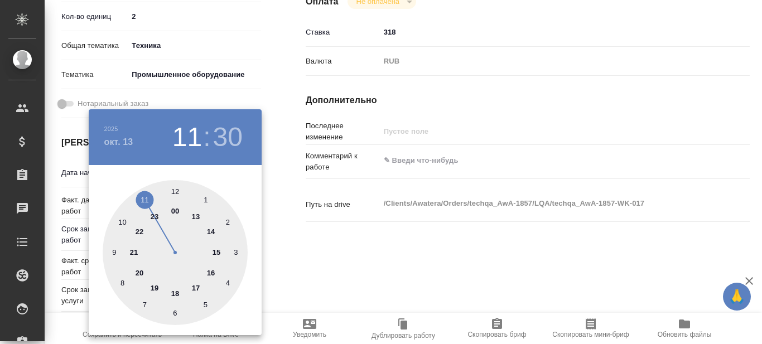
click at [144, 199] on div at bounding box center [175, 252] width 145 height 145
type textarea "x"
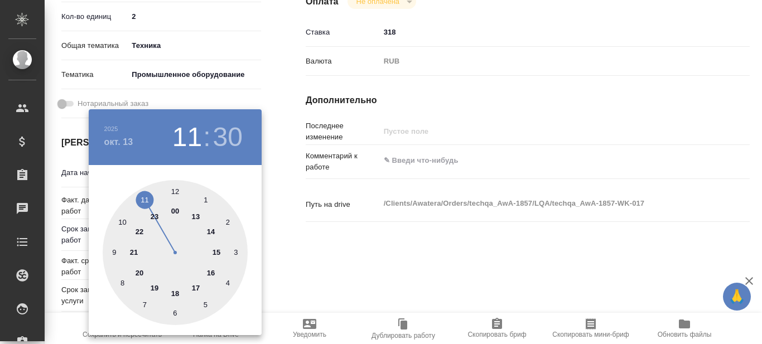
type textarea "x"
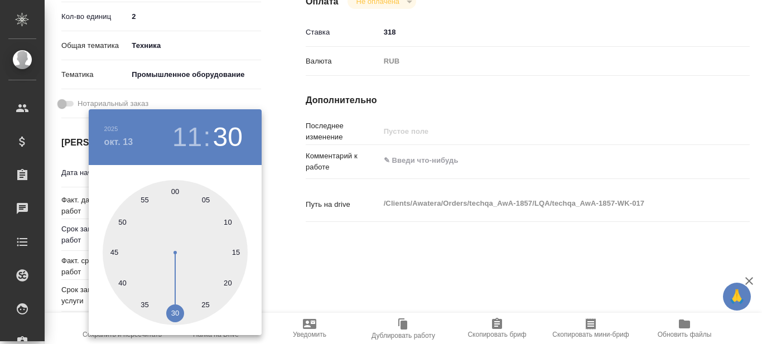
click at [176, 311] on div at bounding box center [175, 252] width 145 height 145
type textarea "x"
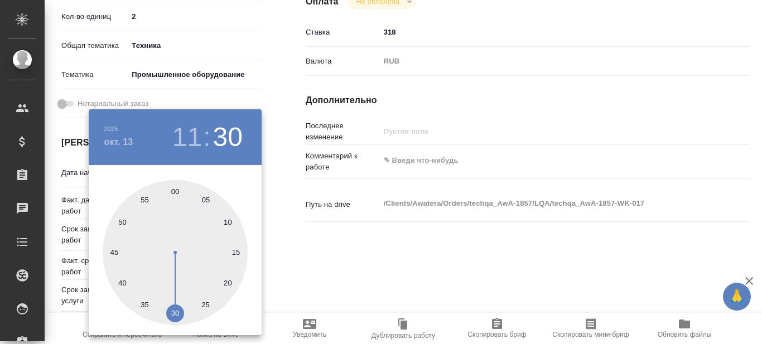
type textarea "x"
click at [288, 269] on div at bounding box center [381, 172] width 762 height 344
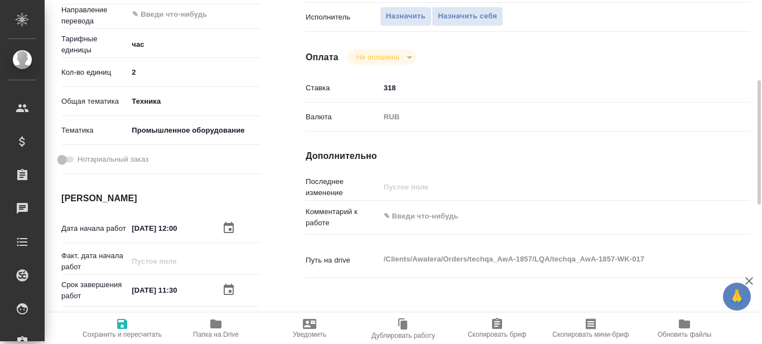
scroll to position [167, 0]
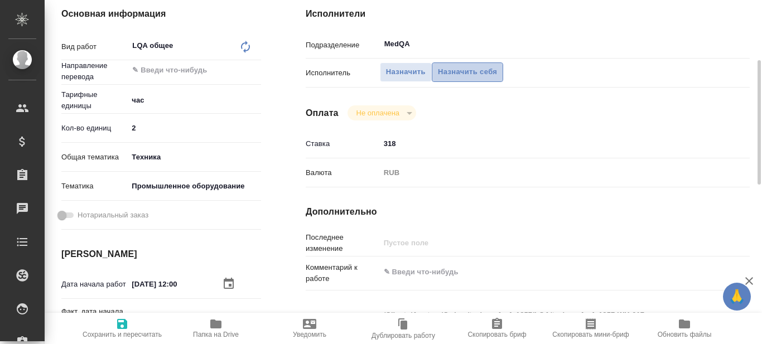
click at [474, 72] on span "Назначить себя" at bounding box center [467, 72] width 59 height 13
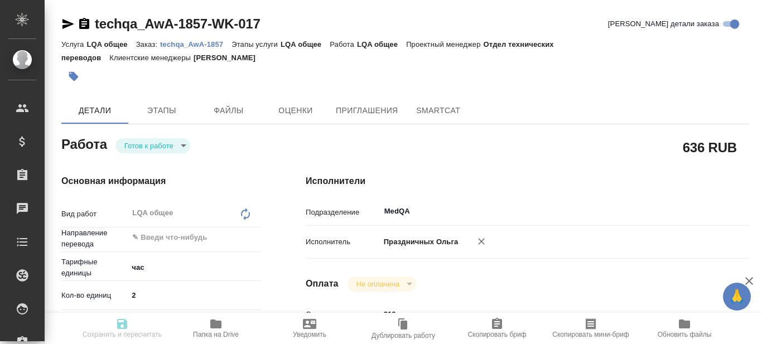
type textarea "x"
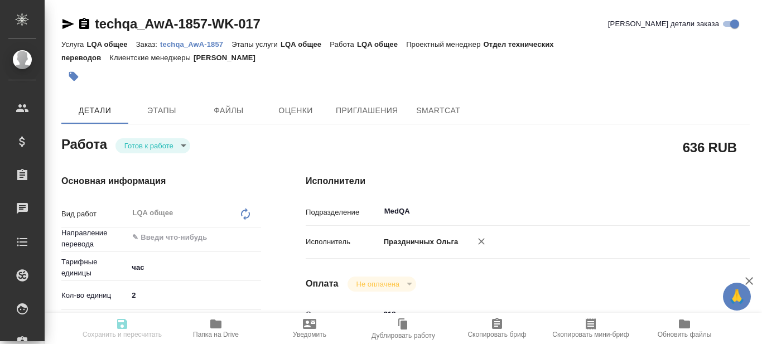
type textarea "x"
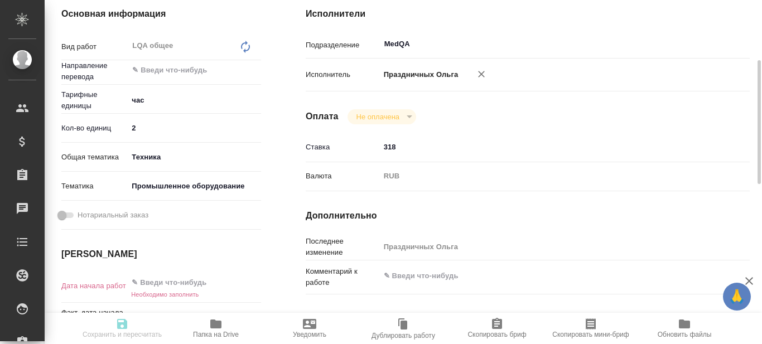
type textarea "x"
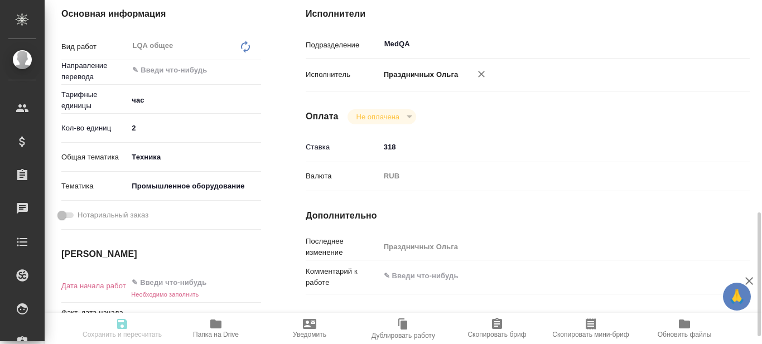
scroll to position [279, 0]
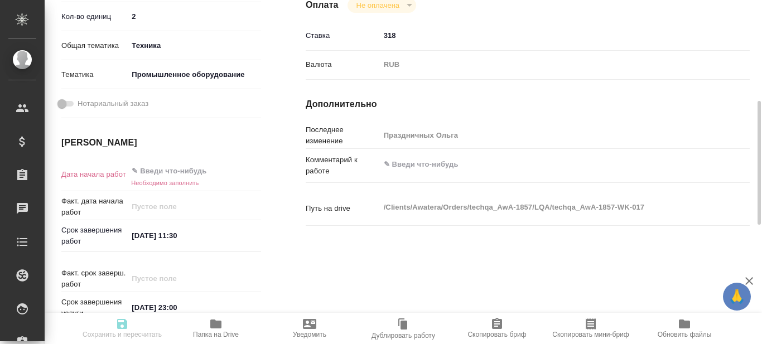
type textarea "x"
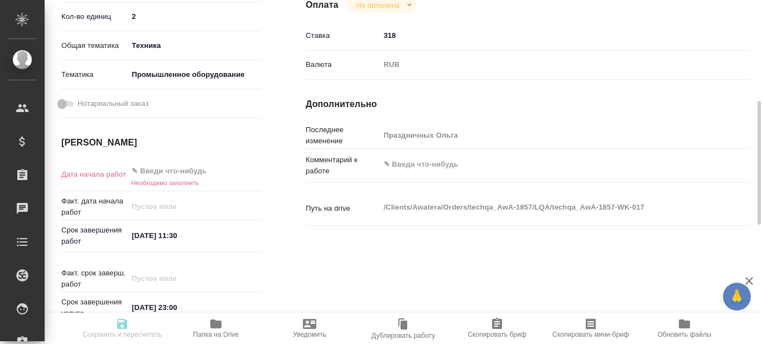
click at [188, 168] on input "text" at bounding box center [177, 171] width 98 height 16
click at [158, 235] on input "[DATE] 11:30" at bounding box center [177, 236] width 98 height 16
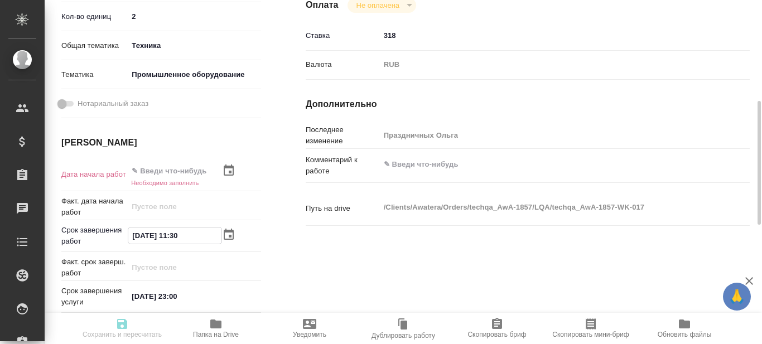
drag, startPoint x: 140, startPoint y: 236, endPoint x: 132, endPoint y: 235, distance: 8.4
click at [132, 235] on input "[DATE] 11:30" at bounding box center [174, 236] width 93 height 16
type input "11.02.0251 13:0_"
type textarea "x"
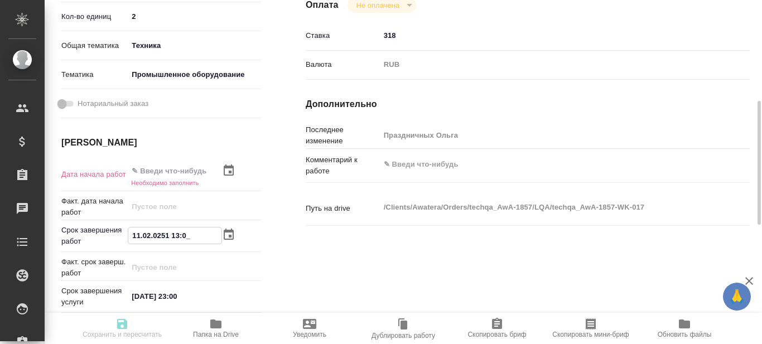
type textarea "x"
type input "[DATE] 11:30"
type textarea "x"
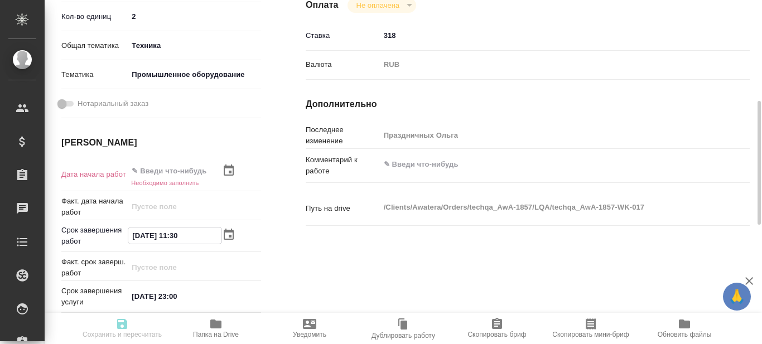
type textarea "x"
type input "[DATE] 11:30"
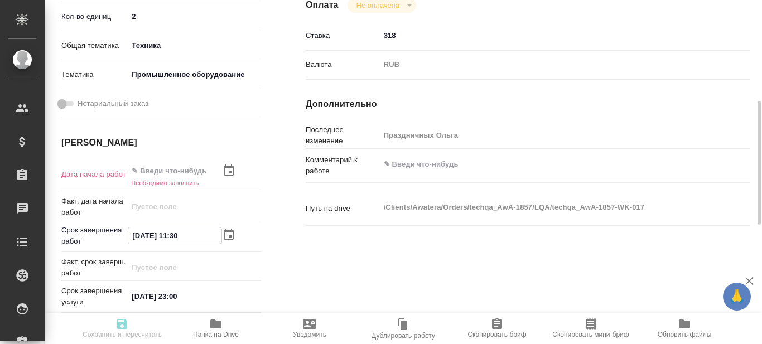
click at [310, 242] on div "Исполнители Подразделение MedQA ​ Исполнитель Праздничных [PERSON_NAME] Не опла…" at bounding box center [527, 106] width 489 height 466
click at [184, 169] on input "text" at bounding box center [175, 171] width 94 height 16
type input "1_.__.____ __:__"
type textarea "x"
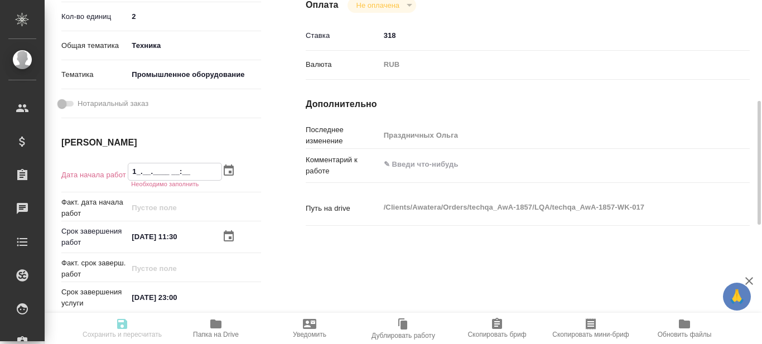
type textarea "x"
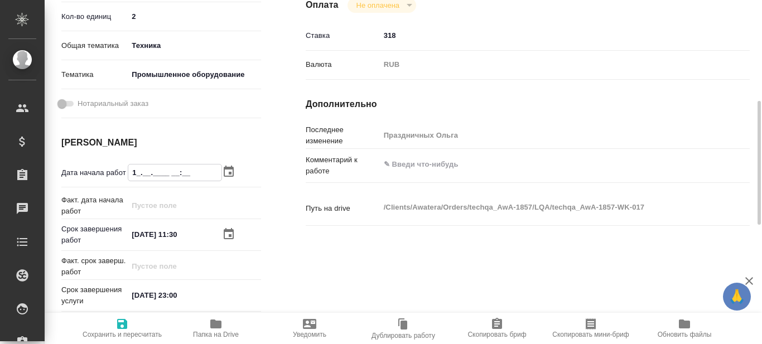
type input "10.__.____ __:__"
type textarea "x"
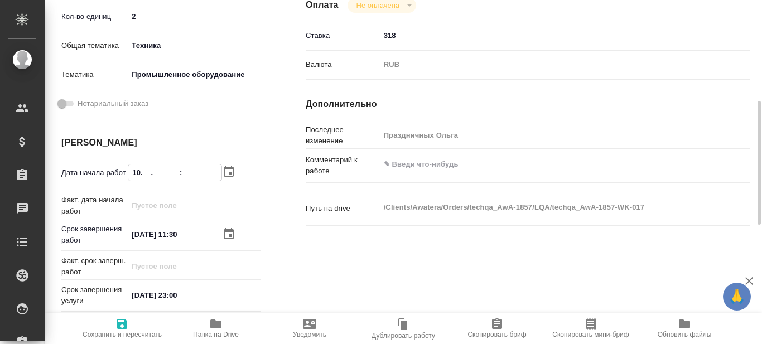
type textarea "x"
type input "10.1_.____ __:__"
type textarea "x"
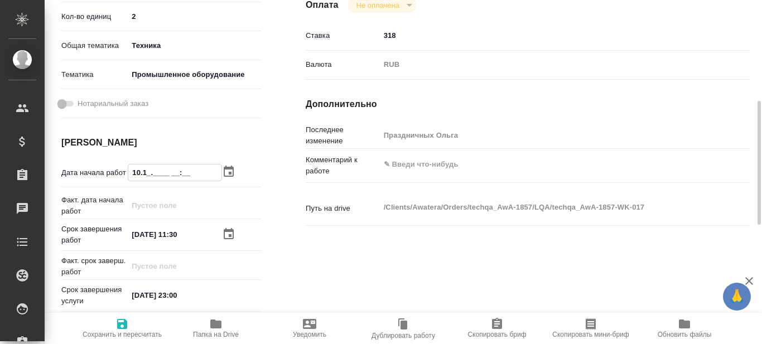
type textarea "x"
type input "10.10.____ __:__"
type textarea "x"
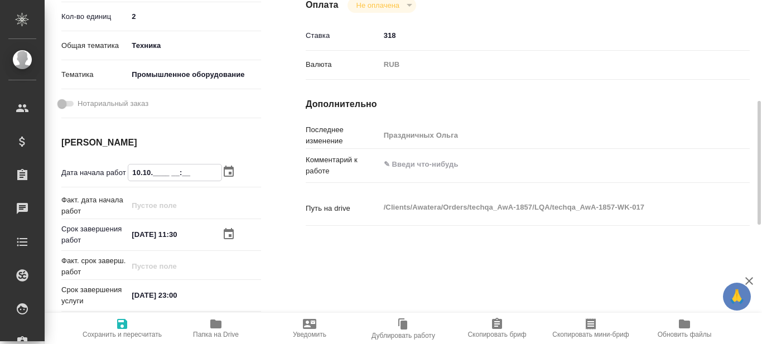
type textarea "x"
type input "10.10.2___ __:__"
type textarea "x"
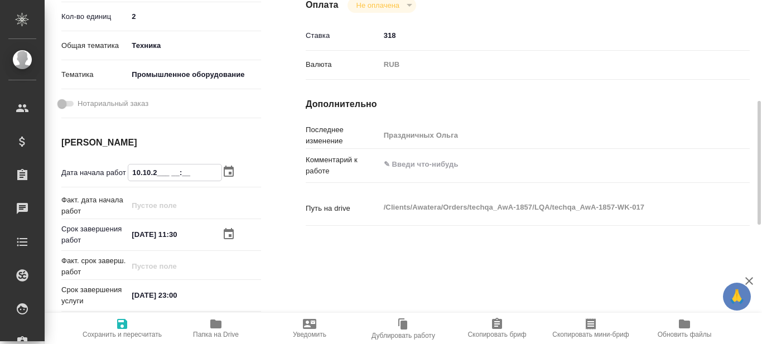
type input "[DATE]__ __:__"
type textarea "x"
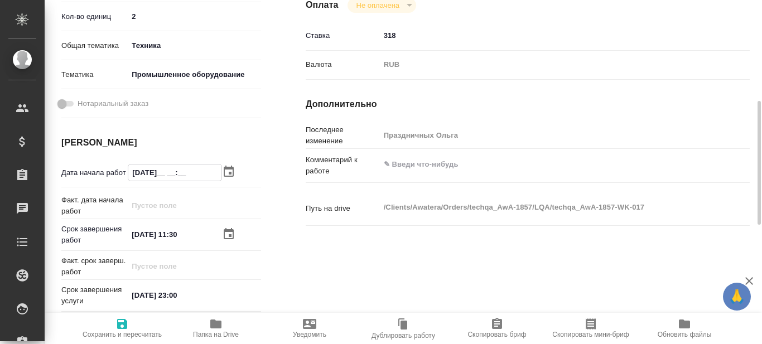
type input "10.10.202_ __:__"
type textarea "x"
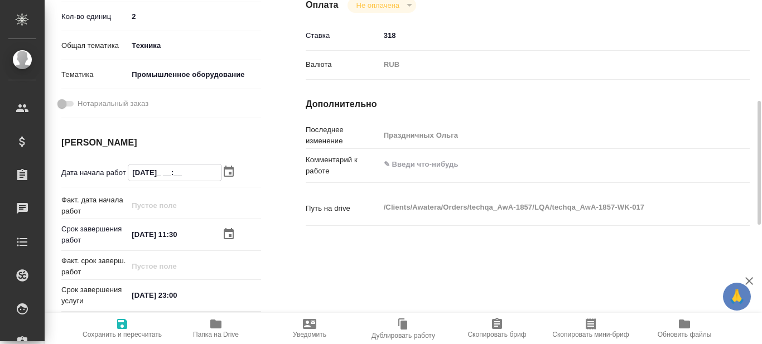
type textarea "x"
type input "10.10.2025 __:__"
type textarea "x"
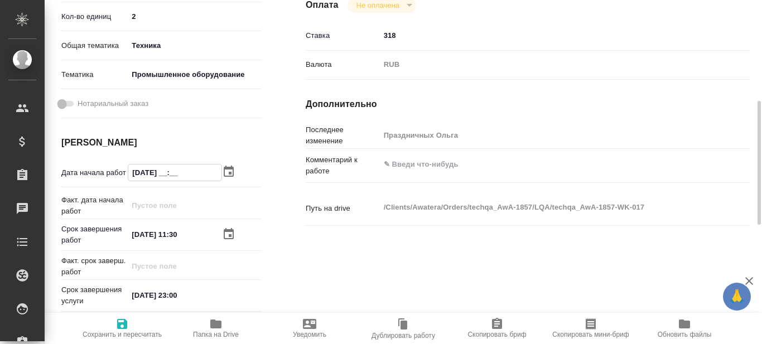
type textarea "x"
type input "10.10.2025 1_:__"
type textarea "x"
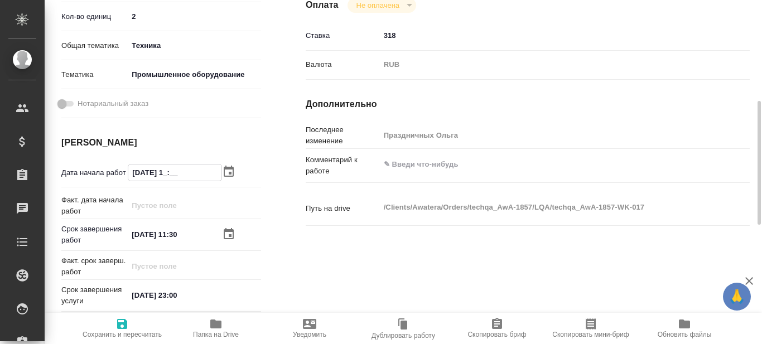
type textarea "x"
type input "10.10.2025 12:__"
type textarea "x"
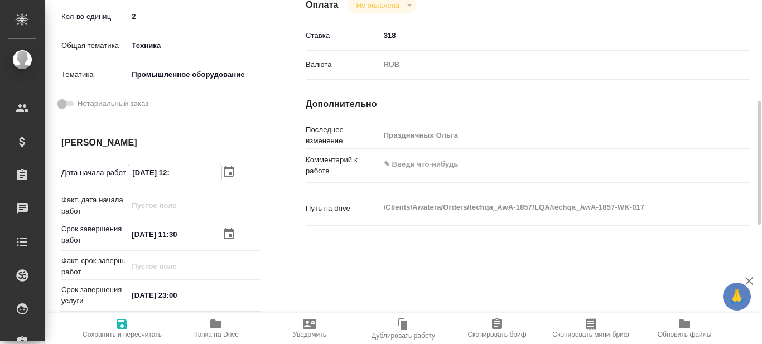
type textarea "x"
type input "10.10.2025 12:0_"
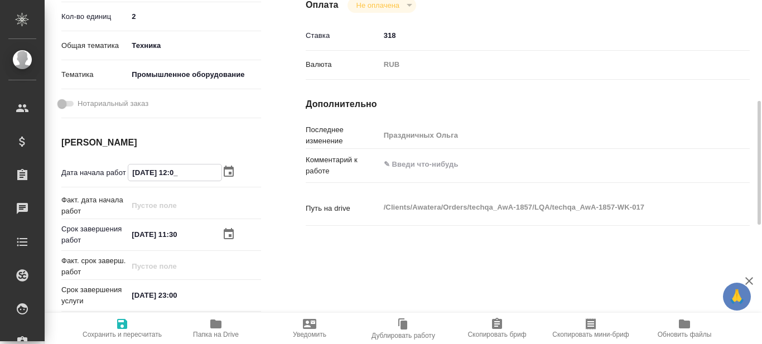
type textarea "x"
type input "10.10.2025 12:00"
type textarea "x"
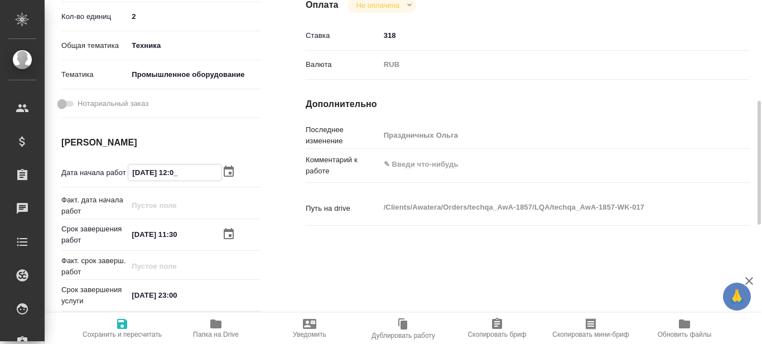
type textarea "x"
type input "10.10.2025 12:00"
click at [283, 195] on div "Основная информация Вид работ LQA общее x ​ Направление перевода ​ Тарифные еди…" at bounding box center [161, 105] width 244 height 465
click at [125, 330] on icon "button" at bounding box center [121, 323] width 13 height 13
type textarea "x"
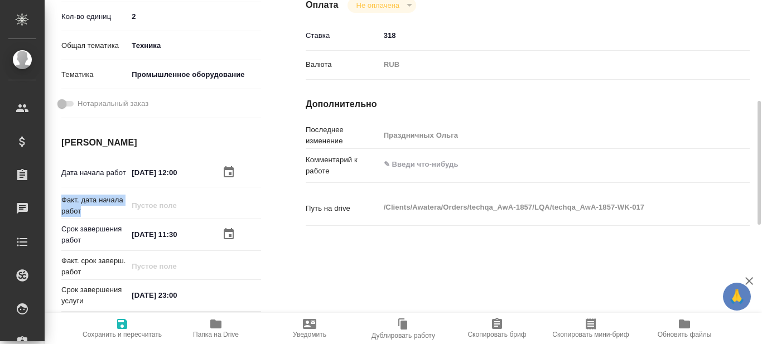
type textarea "x"
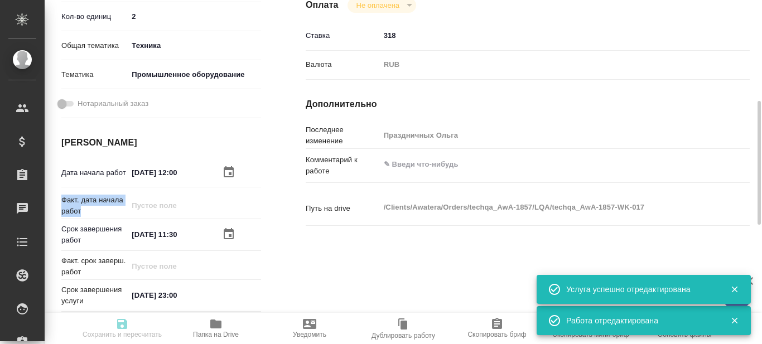
type input "readyForWork"
type textarea "LQA общее"
type textarea "x"
type input "5a8b1489cc6b4906c91bfd93"
type input "2"
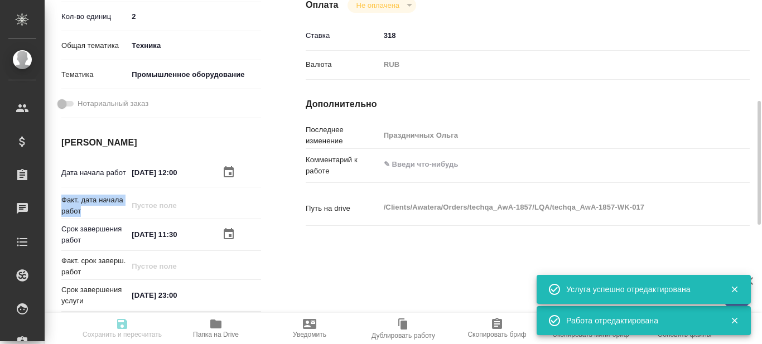
type input "tech"
type input "5f647205b73bc97568ca66bc"
type input "10.10.2025 12:00"
type input "13.10.2025 11:30"
type input "31.10.2025 23:00"
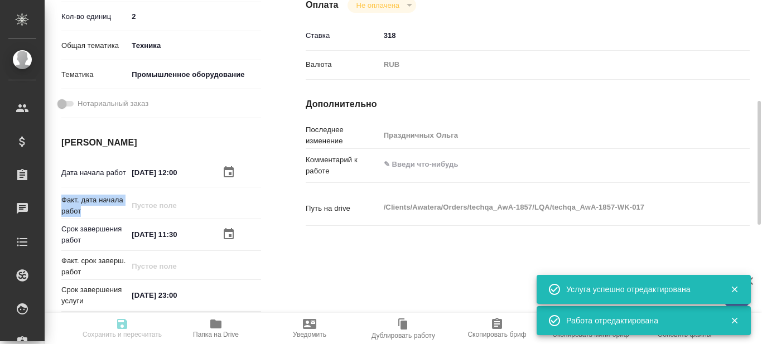
type input "MedQA"
type input "notPayed"
type input "318"
type input "RUB"
type input "Праздничных Ольга"
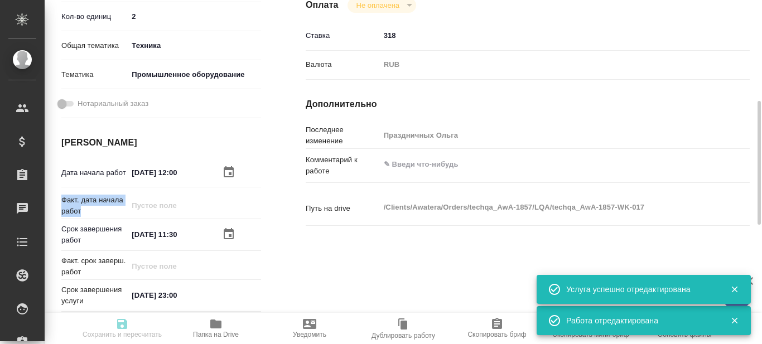
type textarea "x"
type textarea "/Clients/Awatera/Orders/techqa_AwA-1857/LQA/techqa_AwA-1857-WK-017"
type textarea "x"
type input "techqa_AwA-1857"
type input "LQA общее"
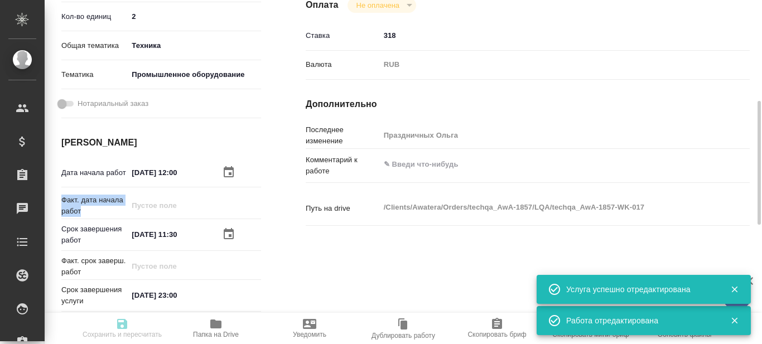
type input "LQA общее"
type input "[PERSON_NAME]"
type input "/Clients/Awatera/Orders/techqa_AwA-1857"
type textarea "x"
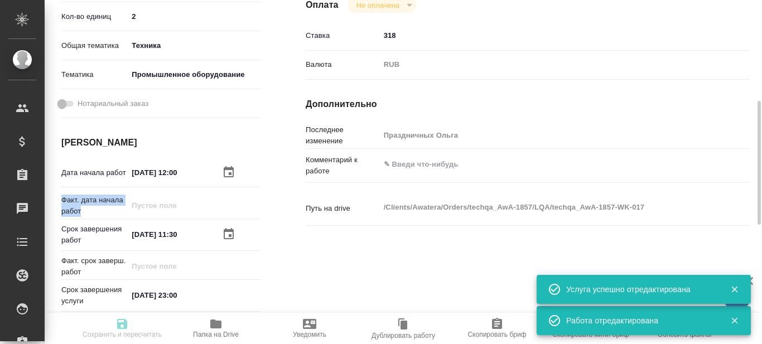
type textarea "x"
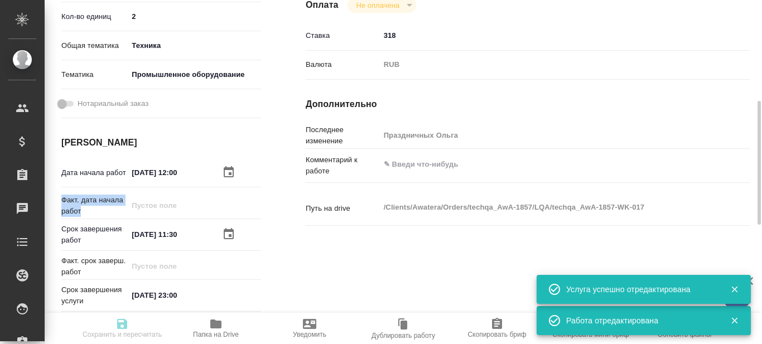
type textarea "x"
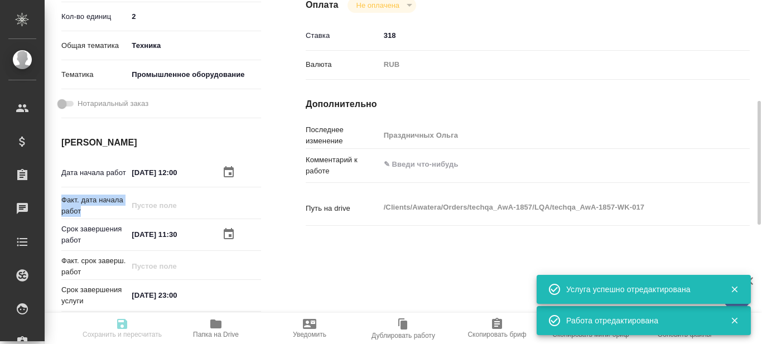
type textarea "x"
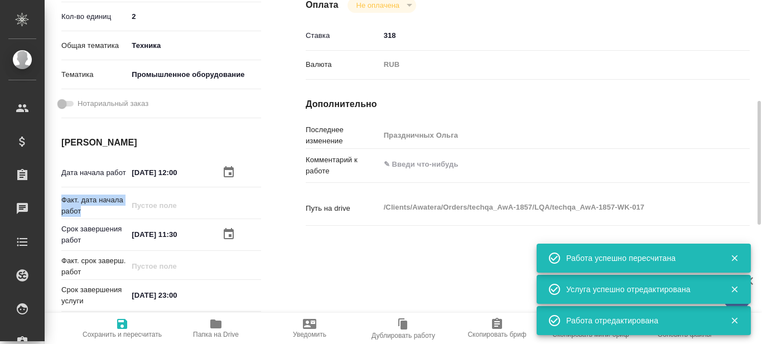
type input "readyForWork"
type textarea "LQA общее"
type textarea "x"
type input "5a8b1489cc6b4906c91bfd93"
type input "2"
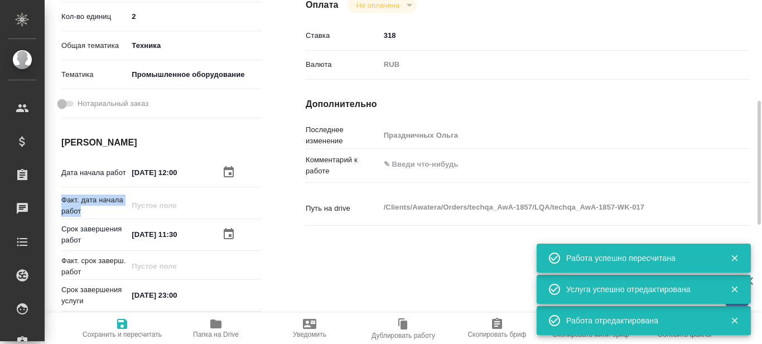
type input "tech"
type input "5f647205b73bc97568ca66bc"
type input "[DATE] 12:00"
type input "[DATE] 11:30"
type input "[DATE] 23:00"
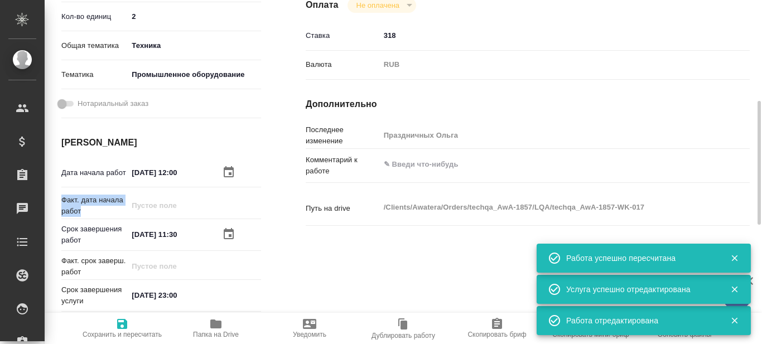
type input "MedQA"
type input "notPayed"
type input "318"
type input "RUB"
type input "Праздничных Ольга"
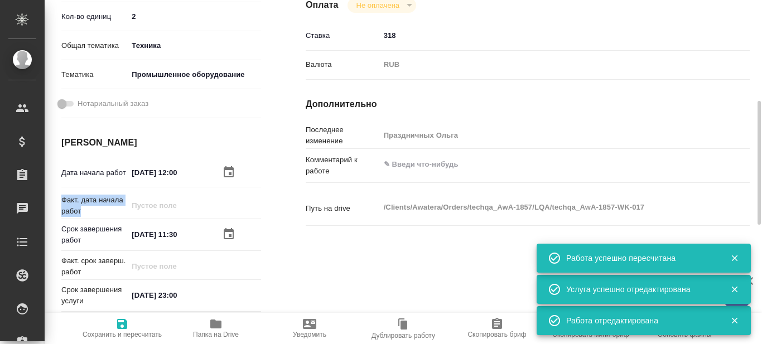
type textarea "x"
type textarea "/Clients/Awatera/Orders/techqa_AwA-1857/LQA/techqa_AwA-1857-WK-017"
type textarea "x"
type input "techqa_AwA-1857"
type input "LQA общее"
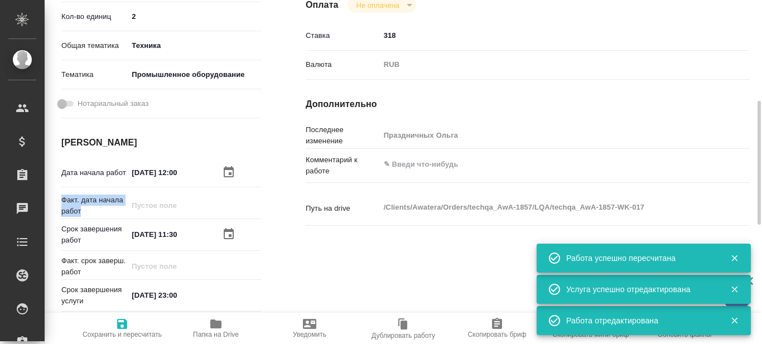
type input "LQA общее"
type input "[PERSON_NAME]"
type input "/Clients/Awatera/Orders/techqa_AwA-1857"
type textarea "x"
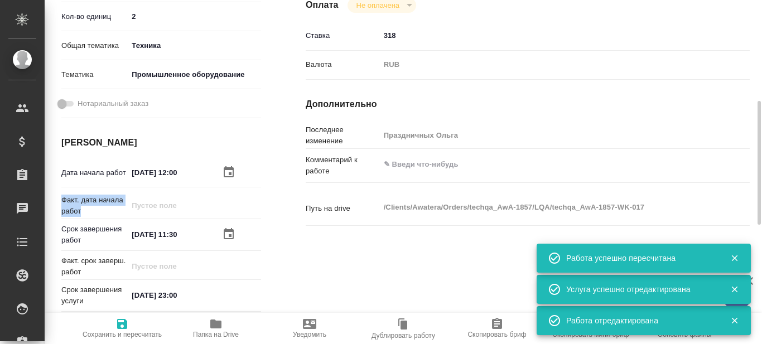
type textarea "x"
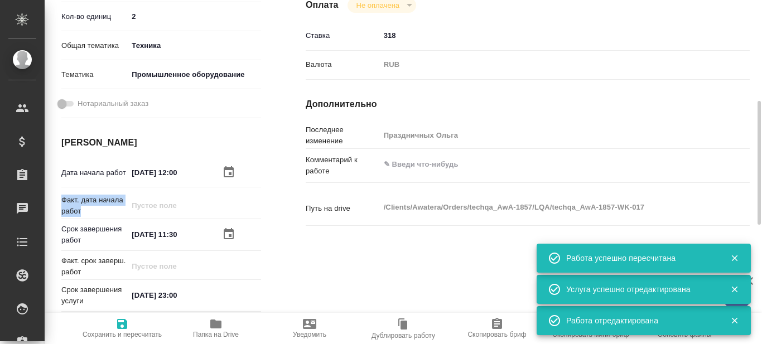
type textarea "x"
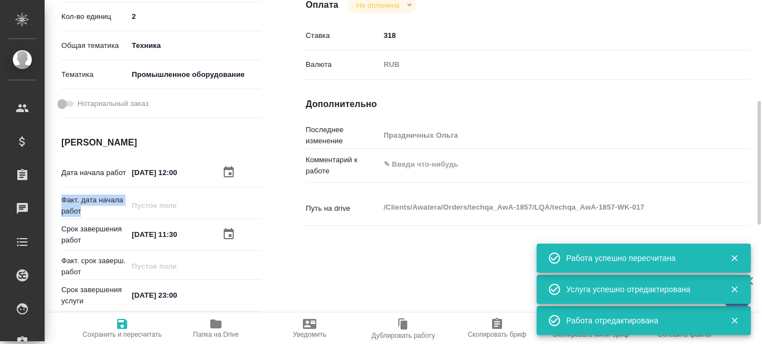
type textarea "x"
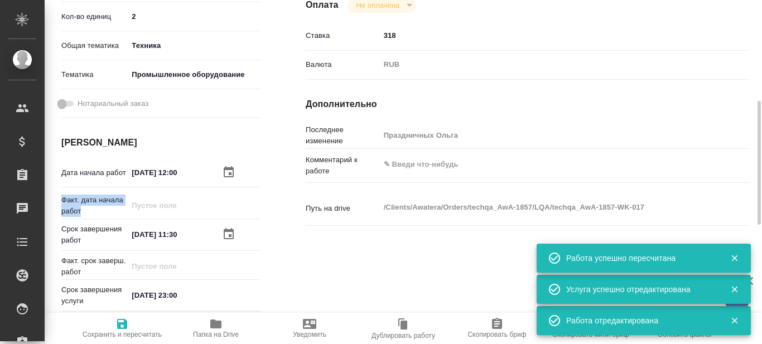
type textarea "x"
click at [399, 168] on textarea at bounding box center [546, 164] width 333 height 19
type textarea "x"
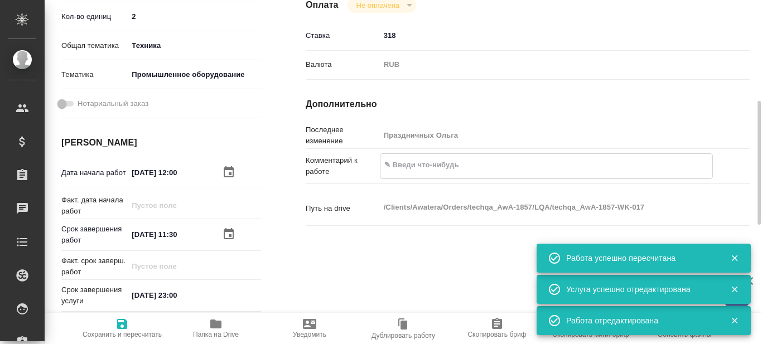
type textarea "x"
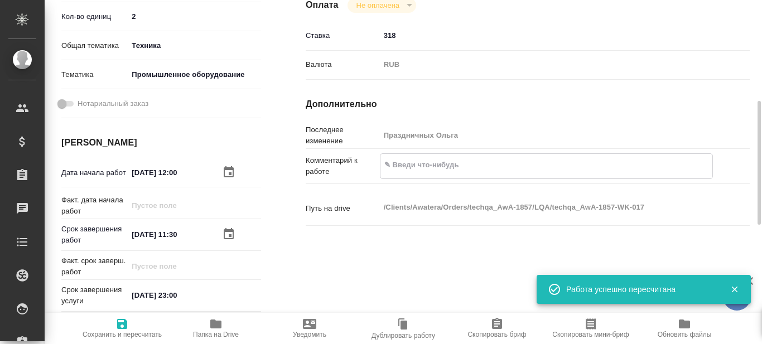
type textarea "п"
type textarea "x"
type textarea "по"
type textarea "x"
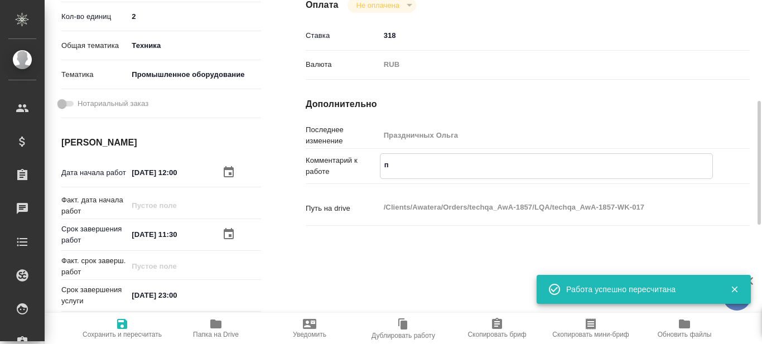
type textarea "x"
type textarea "под"
type textarea "x"
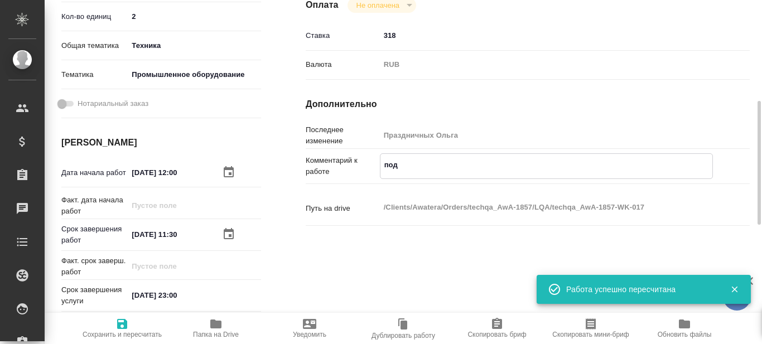
type textarea "x"
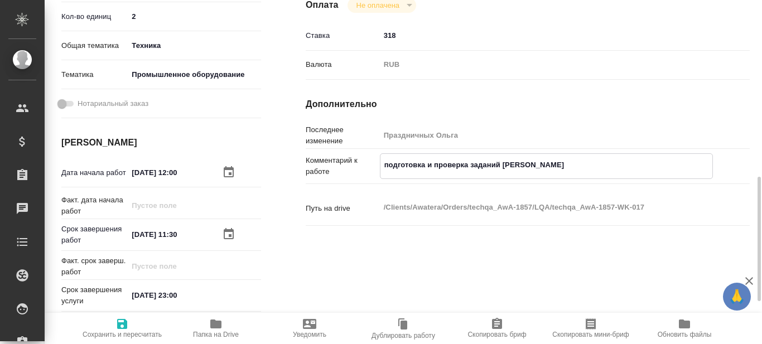
scroll to position [335, 0]
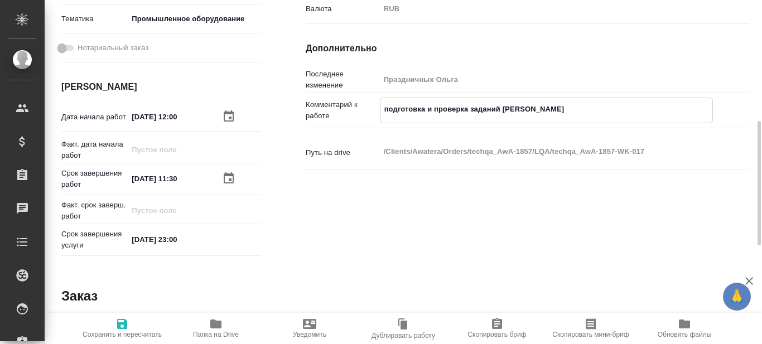
click at [124, 331] on span "Сохранить и пересчитать" at bounding box center [122, 335] width 79 height 8
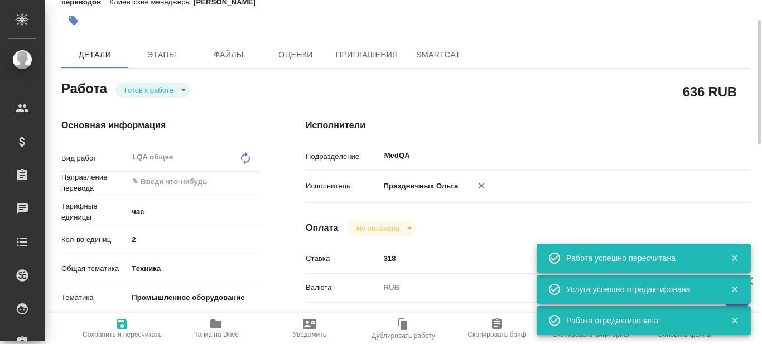
scroll to position [0, 0]
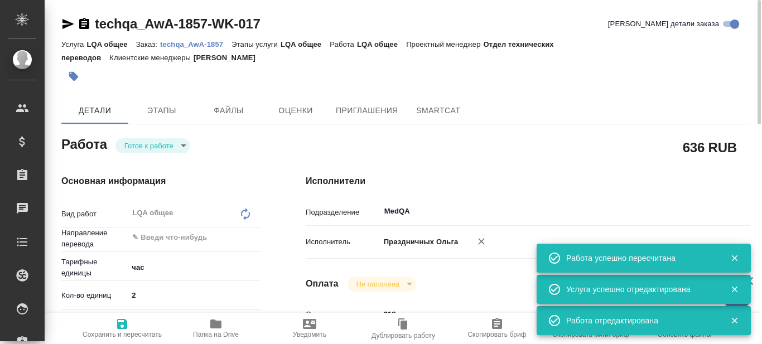
click at [182, 146] on body "🙏 .cls-1 fill:#fff; AWATERA Prazdnichnykh Olga Клиенты Спецификации Заказы 0 Ча…" at bounding box center [381, 172] width 762 height 344
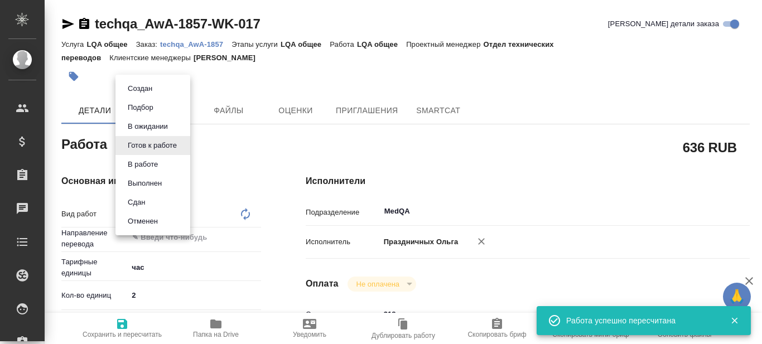
click at [156, 203] on li "Сдан" at bounding box center [152, 202] width 75 height 19
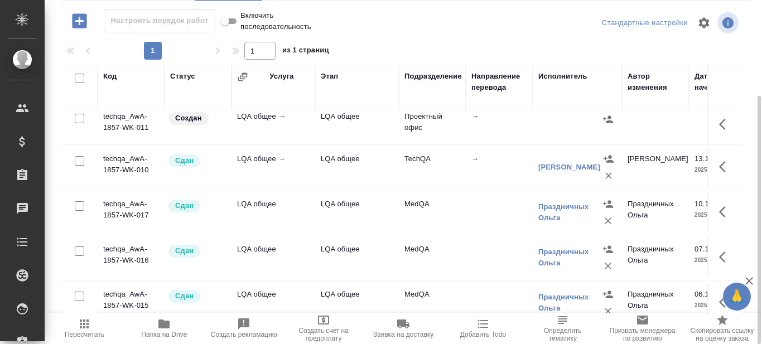
scroll to position [502, 0]
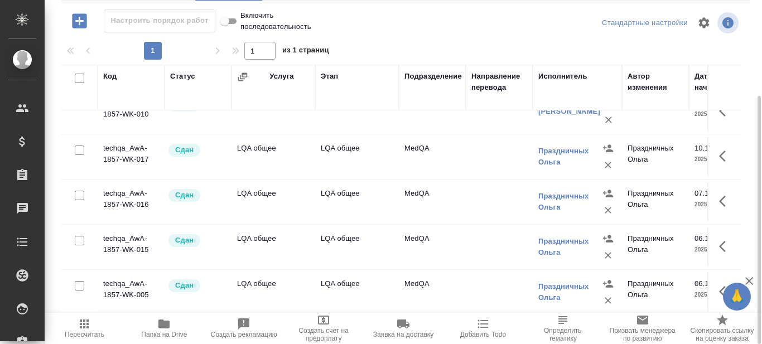
click at [417, 160] on td "MedQA" at bounding box center [432, 156] width 67 height 39
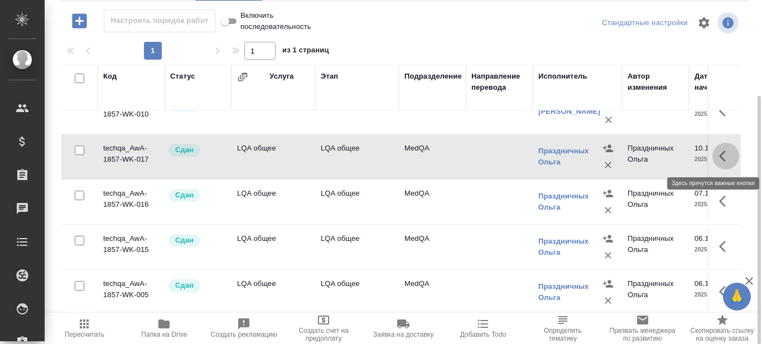
click at [719, 156] on icon "button" at bounding box center [722, 156] width 7 height 11
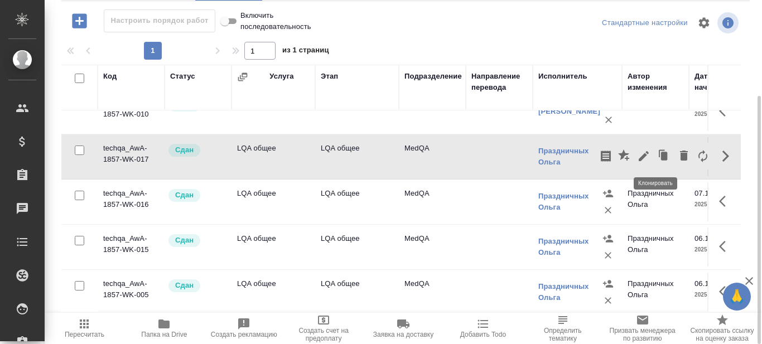
click at [656, 155] on icon "button" at bounding box center [664, 156] width 16 height 16
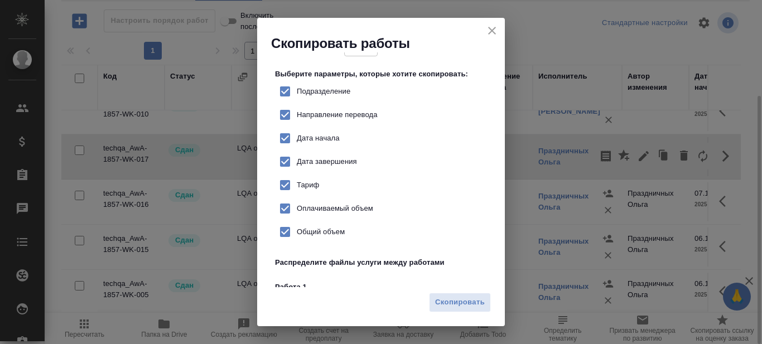
scroll to position [56, 0]
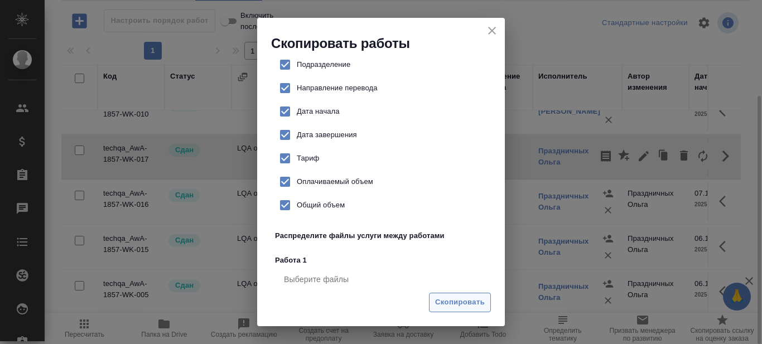
click at [467, 301] on span "Скопировать" at bounding box center [460, 302] width 50 height 13
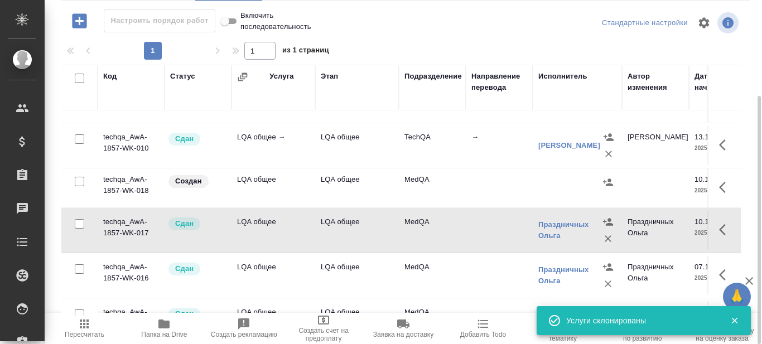
scroll to position [446, 0]
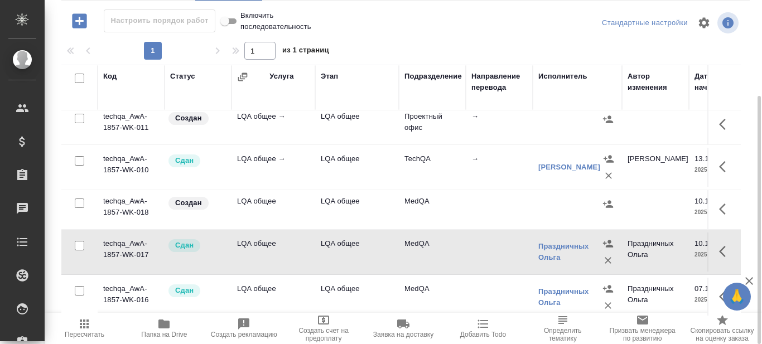
click at [420, 208] on td "MedQA" at bounding box center [432, 209] width 67 height 39
click at [420, 207] on td "MedQA" at bounding box center [432, 209] width 67 height 39
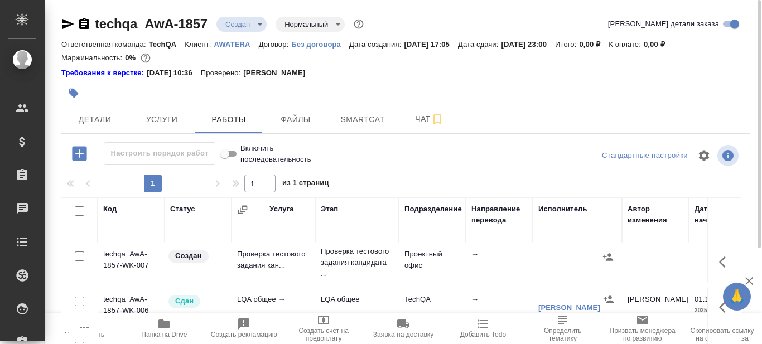
scroll to position [0, 0]
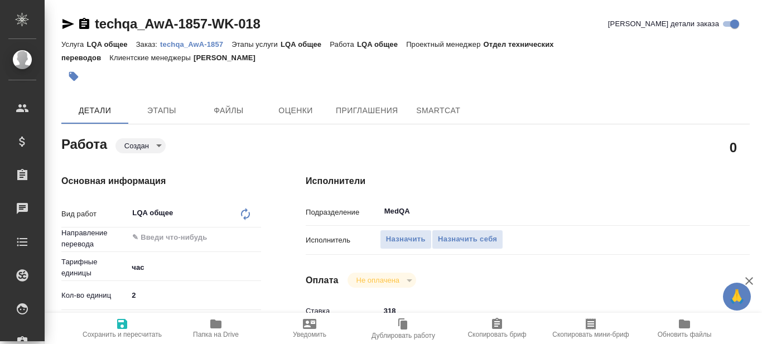
type textarea "x"
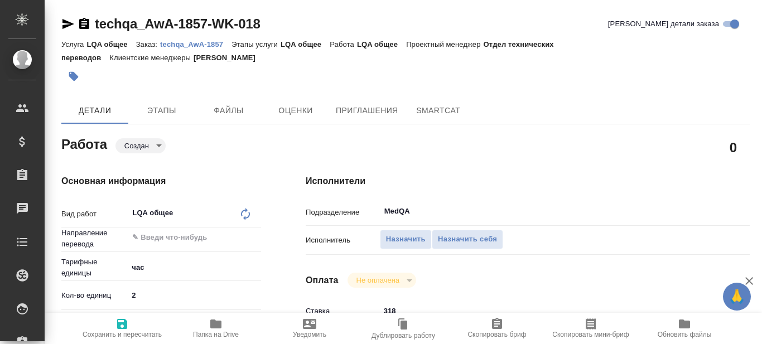
type textarea "x"
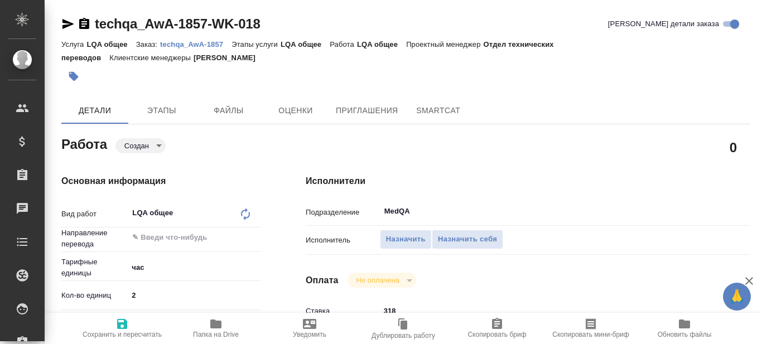
type textarea "x"
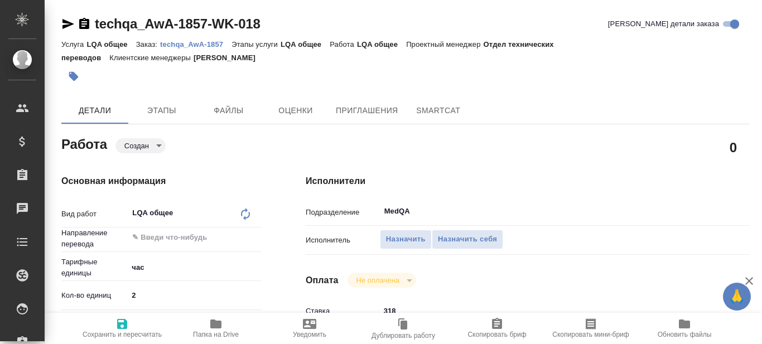
type textarea "x"
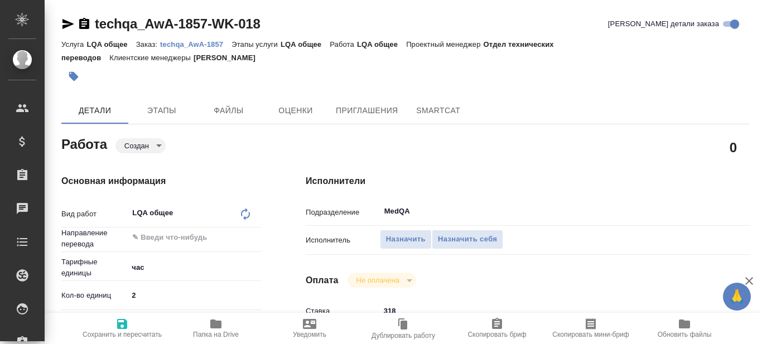
type textarea "x"
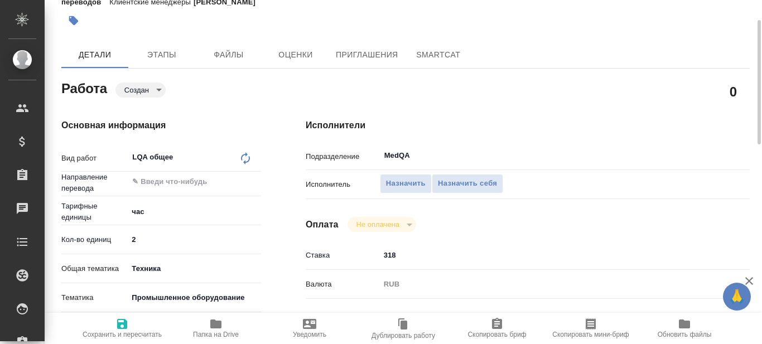
scroll to position [223, 0]
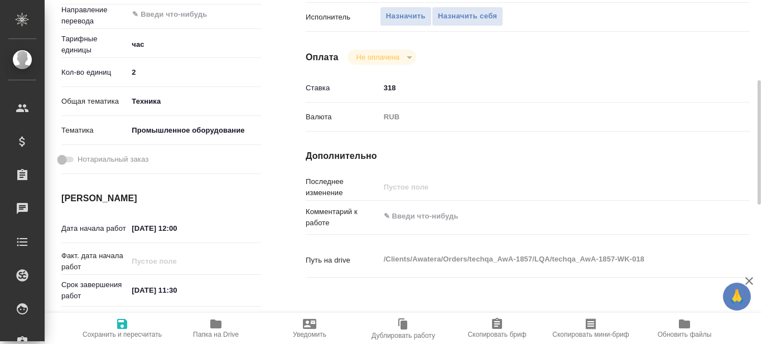
type textarea "x"
click at [417, 216] on textarea at bounding box center [546, 216] width 333 height 19
type textarea "к"
type textarea "x"
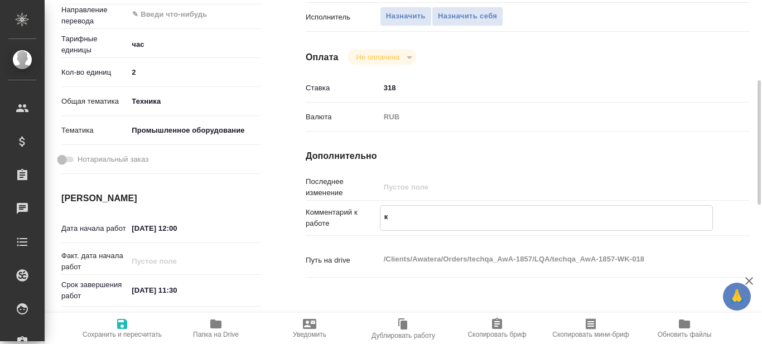
type textarea "x"
type textarea "ко"
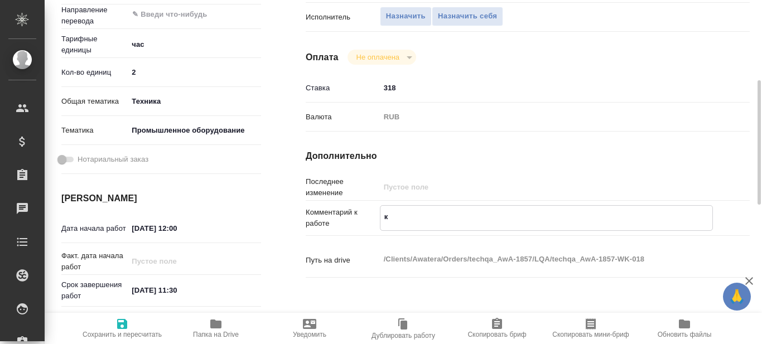
type textarea "x"
type textarea "кон"
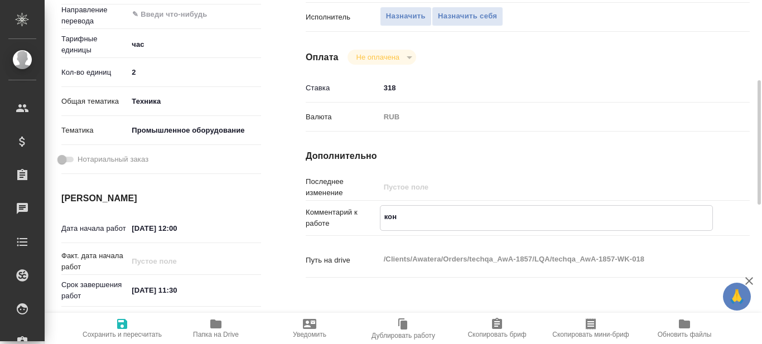
type textarea "x"
type textarea "конс"
type textarea "x"
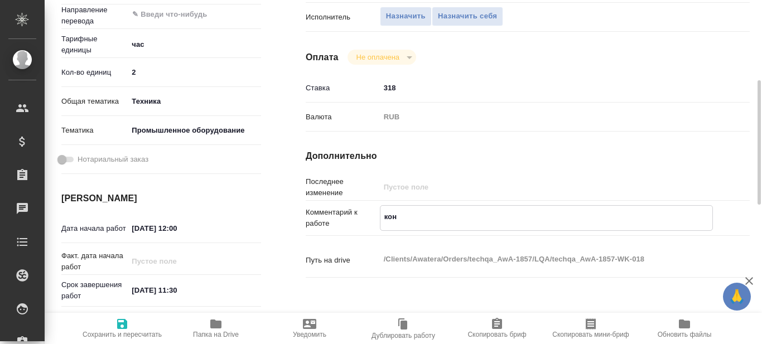
type textarea "x"
type textarea "консу"
type textarea "x"
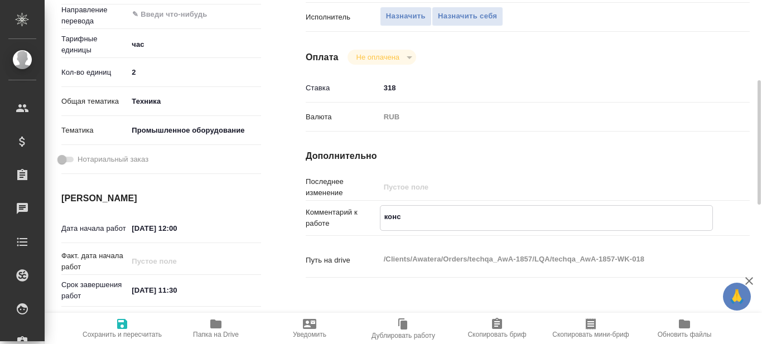
type textarea "x"
type textarea "консуль"
type textarea "x"
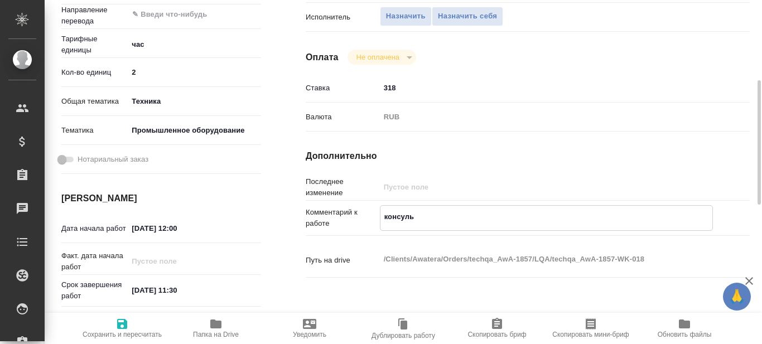
type textarea "x"
type textarea "консульта"
type textarea "x"
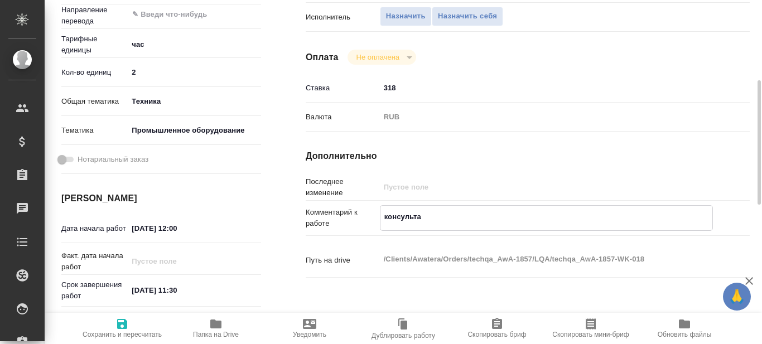
type textarea "x"
type textarea "консультац"
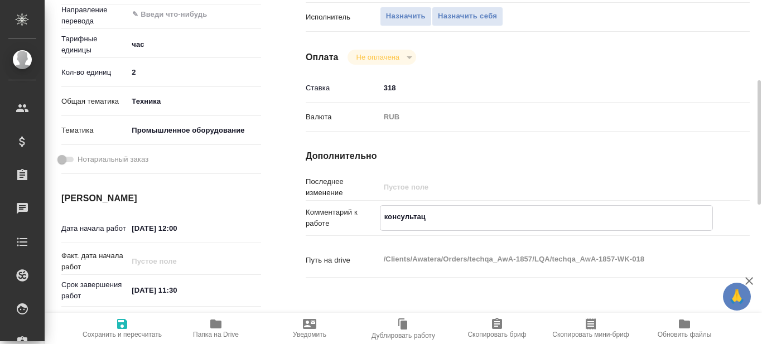
type textarea "x"
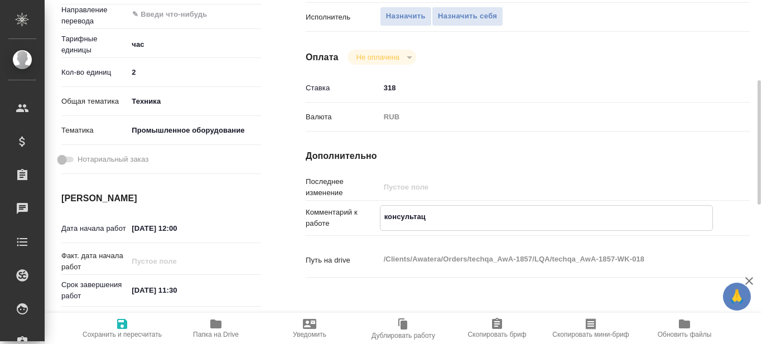
type textarea "консультаци"
type textarea "x"
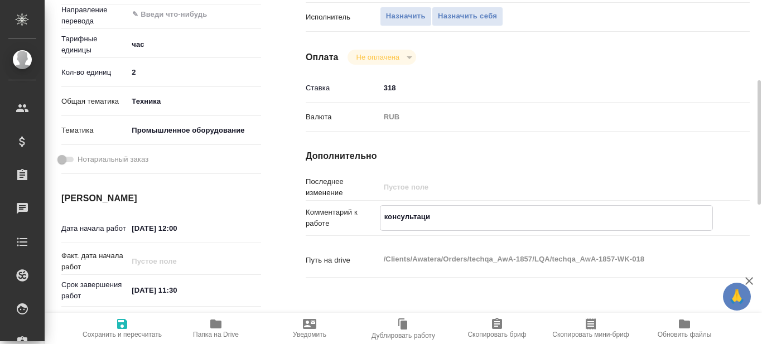
type textarea "x"
type textarea "консультации"
type textarea "x"
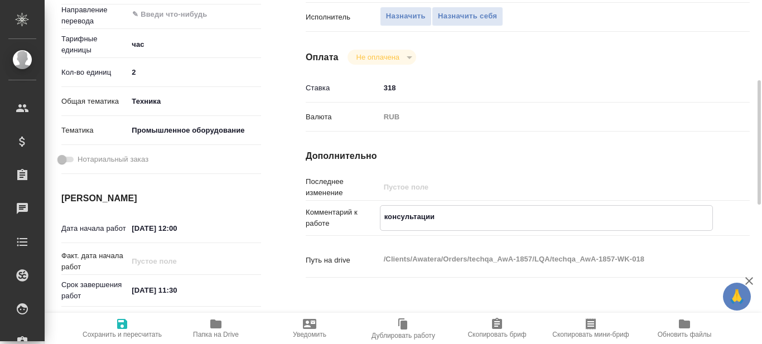
type textarea "x"
type textarea "консультации"
type textarea "x"
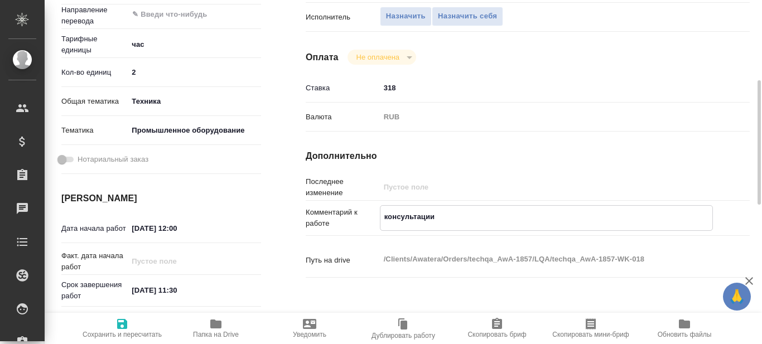
type textarea "x"
type textarea "консультации [PERSON_NAME]"
type textarea "x"
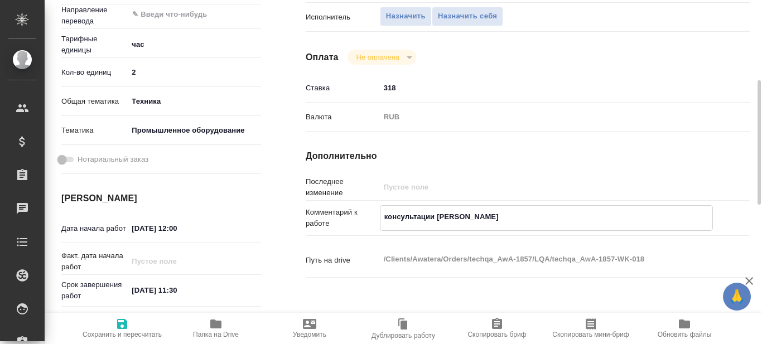
type textarea "x"
type textarea "консультации ПМ"
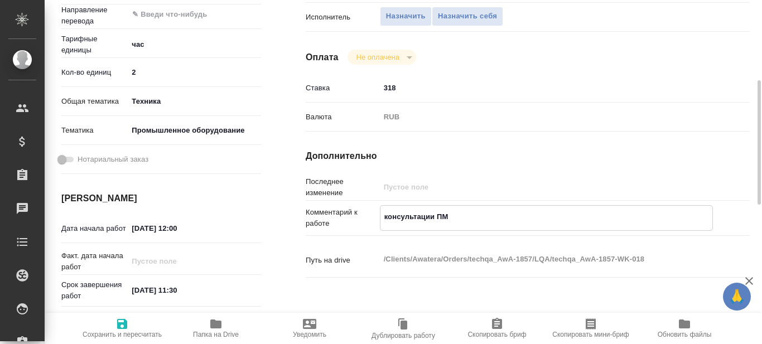
type textarea "x"
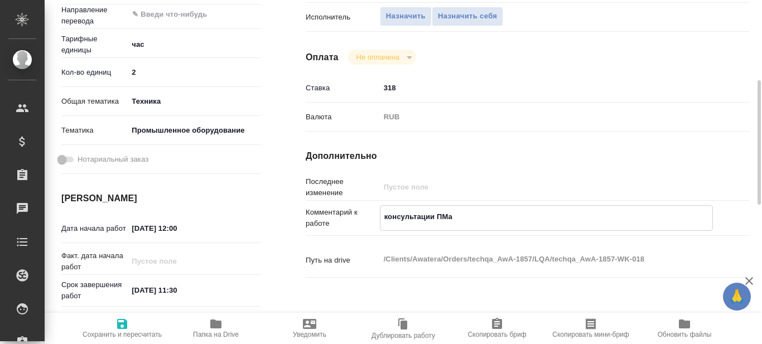
type textarea "консультации ПМам"
type textarea "x"
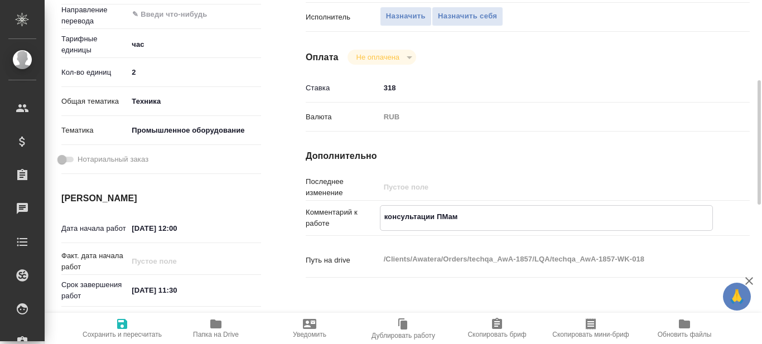
type textarea "x"
type textarea "консультации ПМам"
type textarea "x"
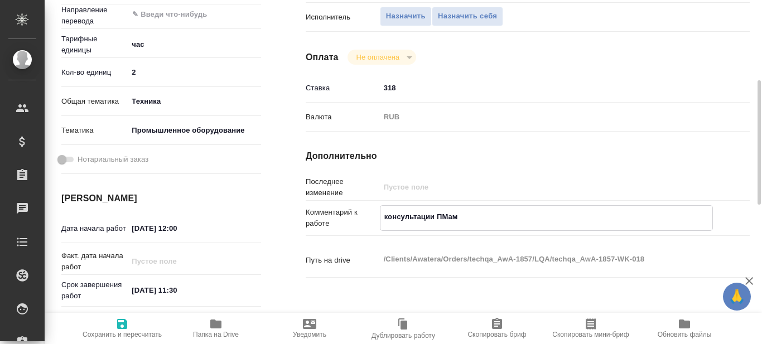
type textarea "x"
type textarea "консультации ПМам к"
type textarea "x"
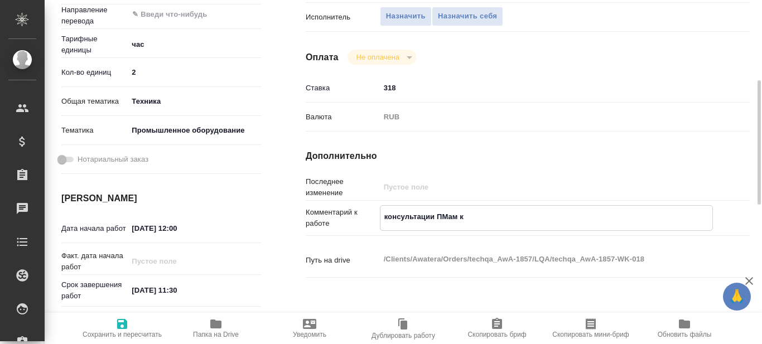
type textarea "x"
type textarea "консультации ПМам ко"
type textarea "x"
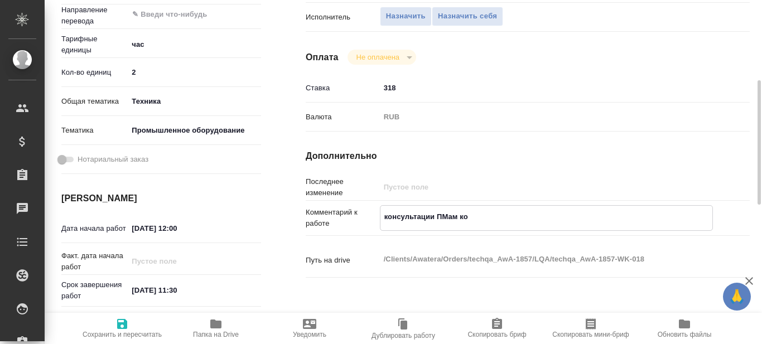
type textarea "x"
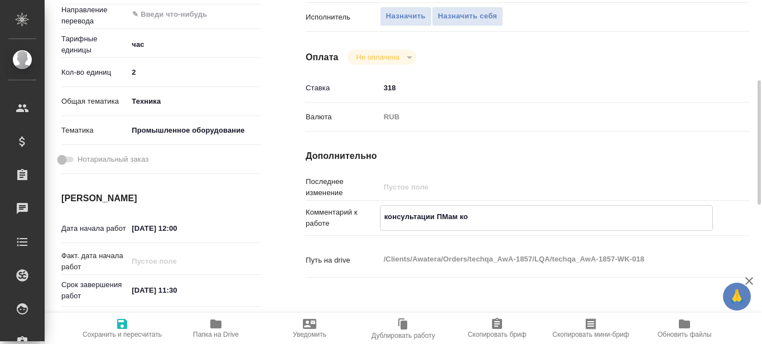
type textarea "консультации ПМам ком"
type textarea "x"
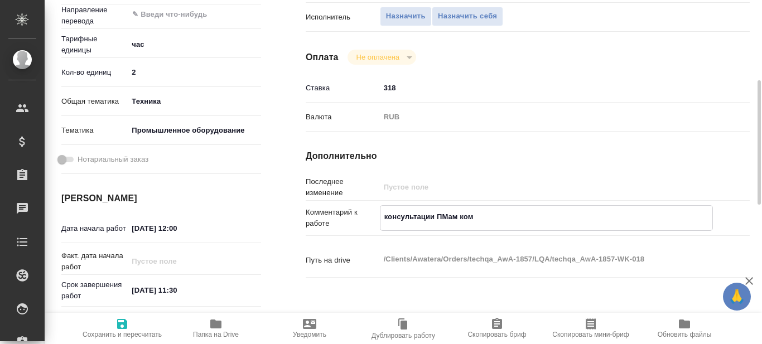
type textarea "консультации ПМам кома"
type textarea "x"
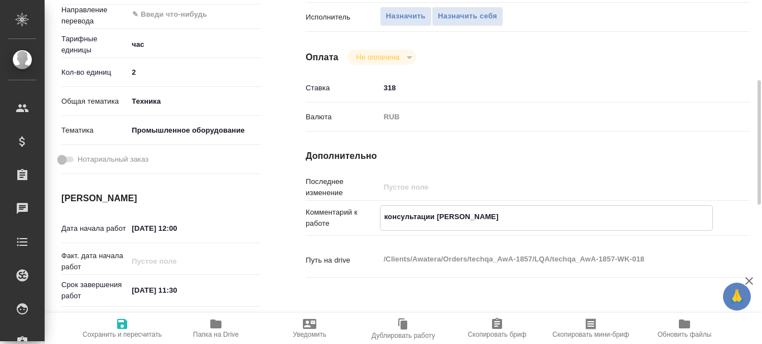
type textarea "x"
type textarea "консультации ПМам коман"
type textarea "x"
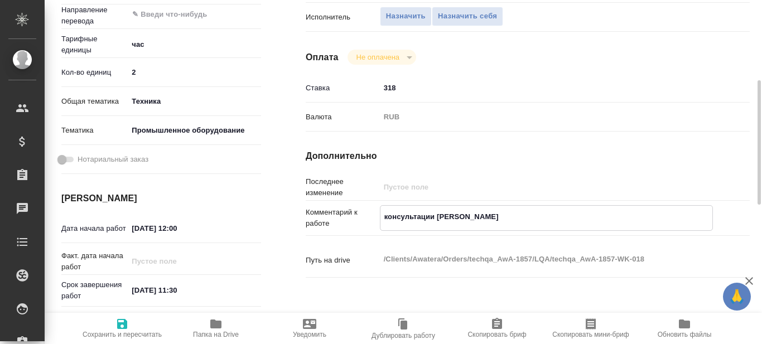
type textarea "x"
type textarea "консультации ПМам команд"
type textarea "x"
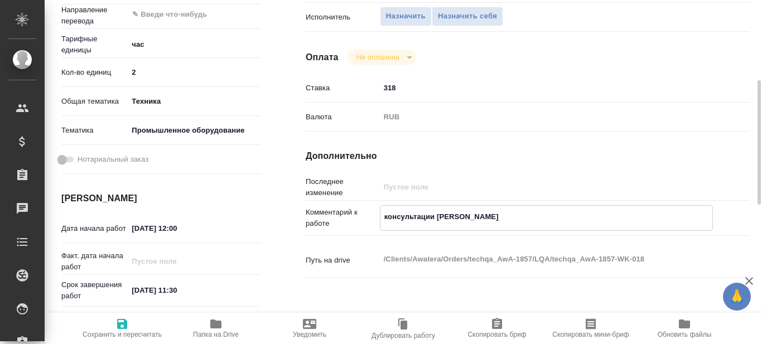
type textarea "x"
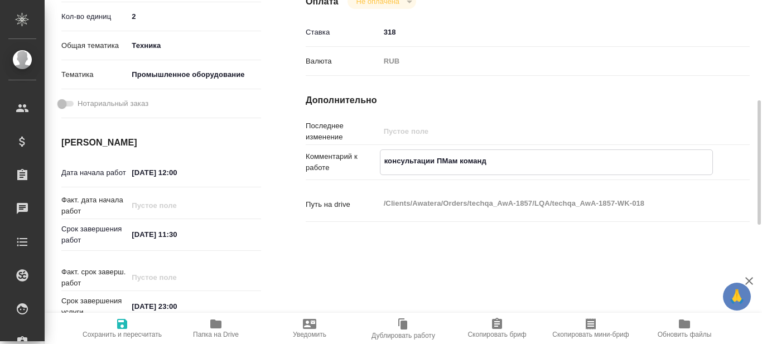
scroll to position [335, 0]
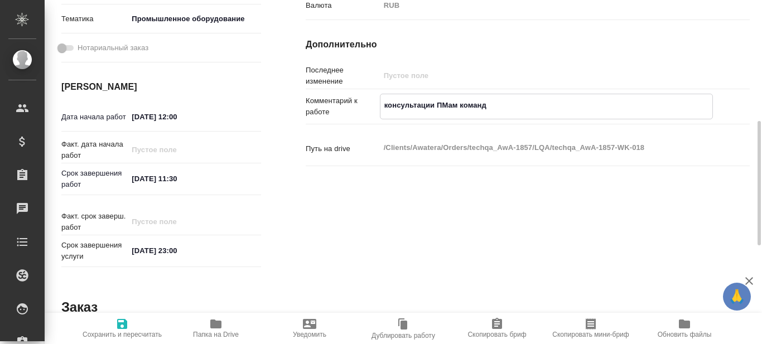
type textarea "консультации ПМам команд"
type textarea "x"
click at [176, 180] on input "13.10.2025 11:30" at bounding box center [177, 179] width 98 height 16
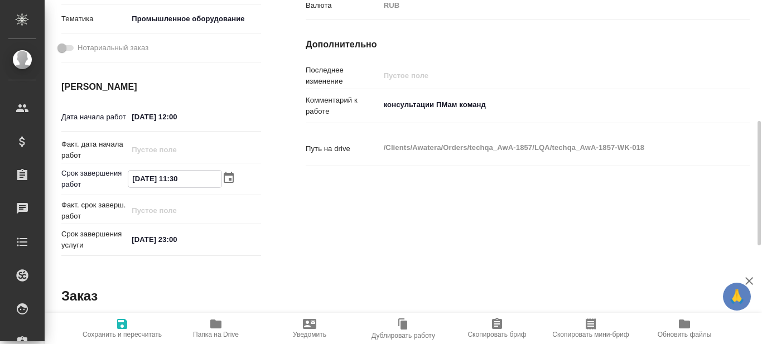
type input "13.10.2025 18:30"
type textarea "x"
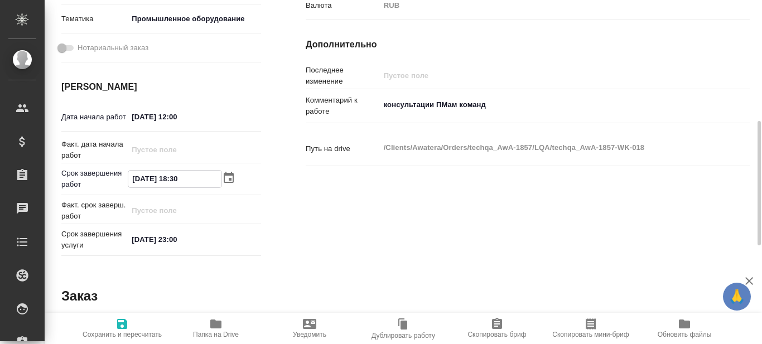
type textarea "x"
click at [186, 180] on input "13.10.2025 18:30" at bounding box center [174, 179] width 93 height 16
type input "[DATE] 18:00"
type textarea "x"
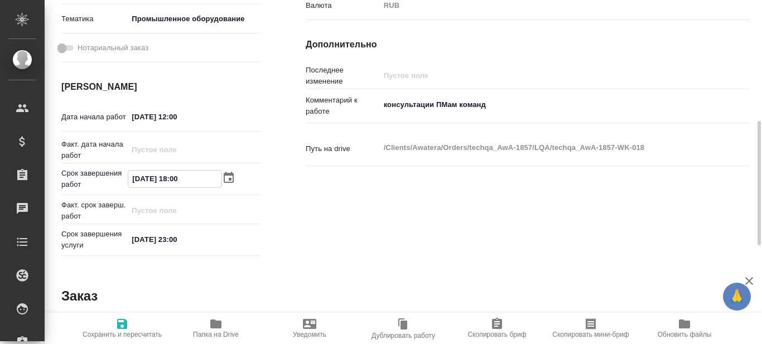
type textarea "x"
click at [199, 180] on input "[DATE] 18:00" at bounding box center [174, 179] width 93 height 16
type input "[DATE] 18:00"
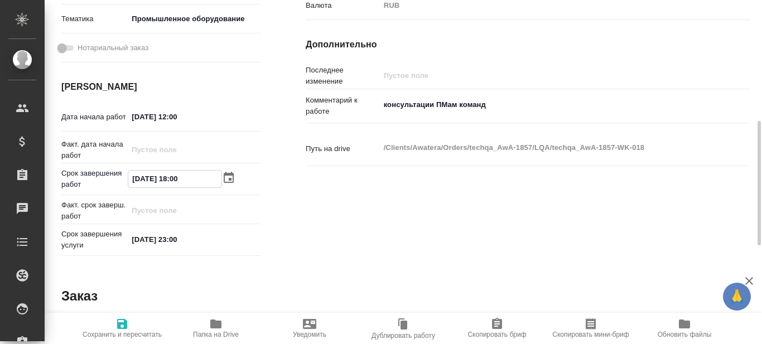
click at [119, 327] on icon "button" at bounding box center [122, 324] width 10 height 10
type textarea "x"
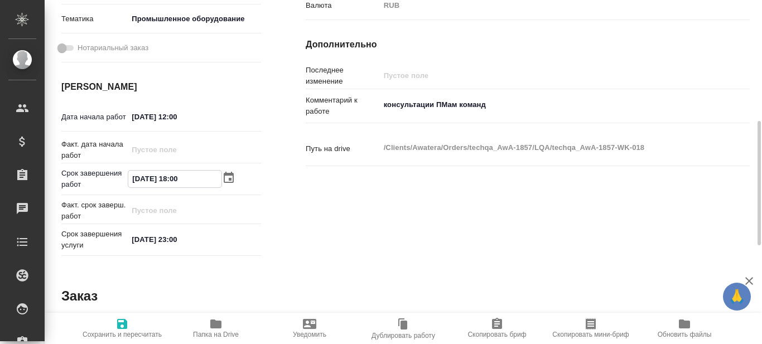
type textarea "x"
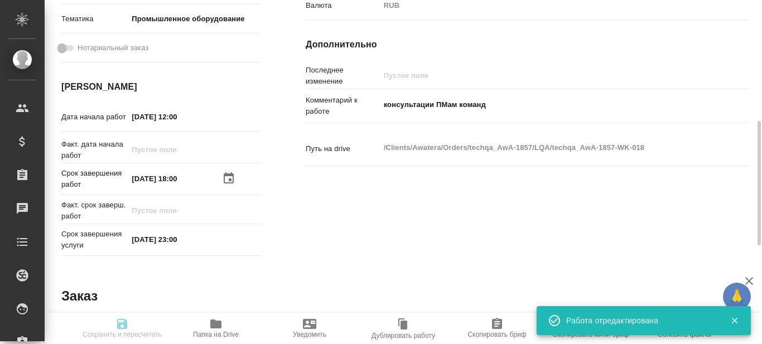
type textarea "x"
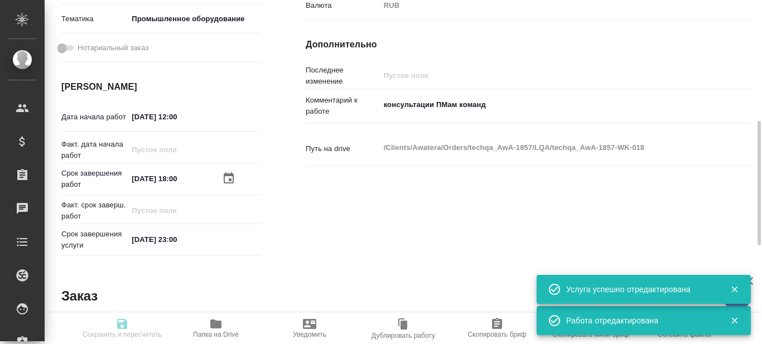
type input "created"
type textarea "LQA общее"
type textarea "x"
type input "5a8b1489cc6b4906c91bfd93"
type input "2"
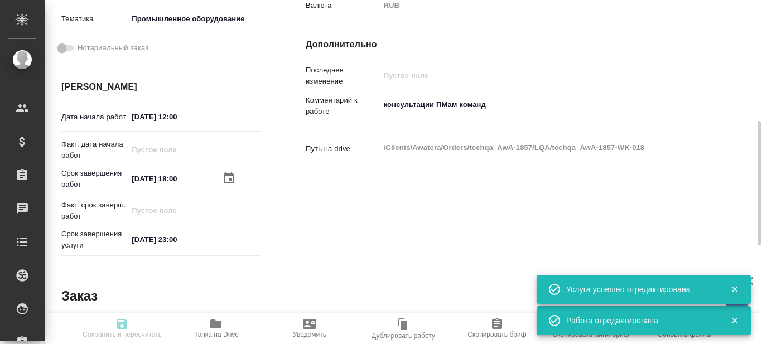
type input "tech"
type input "5f647205b73bc97568ca66bc"
type input "[DATE] 12:00"
type input "[DATE] 18:00"
type input "[DATE] 23:00"
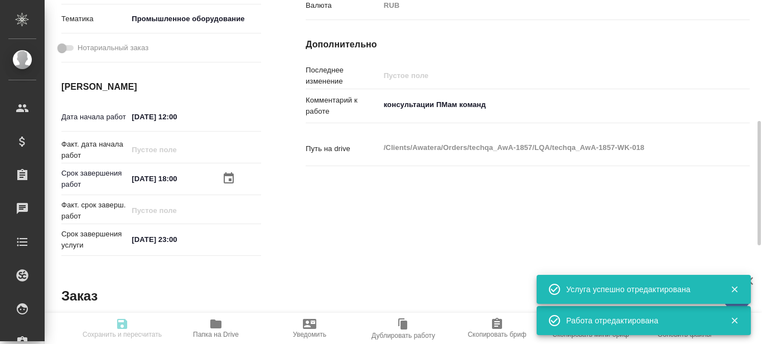
type input "MedQA"
type input "notPayed"
type input "318"
type input "RUB"
type textarea "консультации ПМам команд"
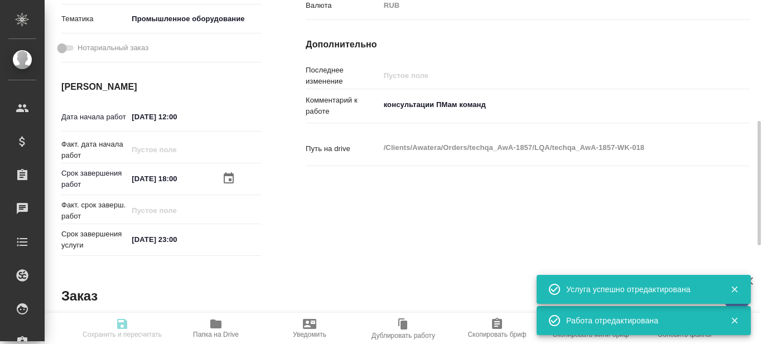
type textarea "x"
type textarea "/Clients/Awatera/Orders/techqa_AwA-1857/LQA/techqa_AwA-1857-WK-018"
type textarea "x"
type input "techqa_AwA-1857"
type input "LQA общее"
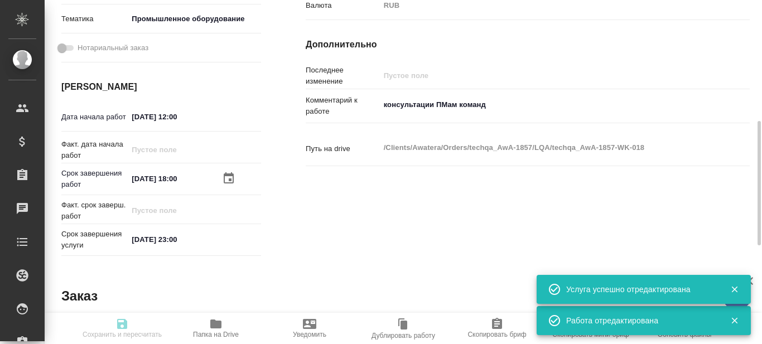
type input "LQA общее"
type input "[PERSON_NAME]"
type input "/Clients/Awatera/Orders/techqa_AwA-1857"
type textarea "x"
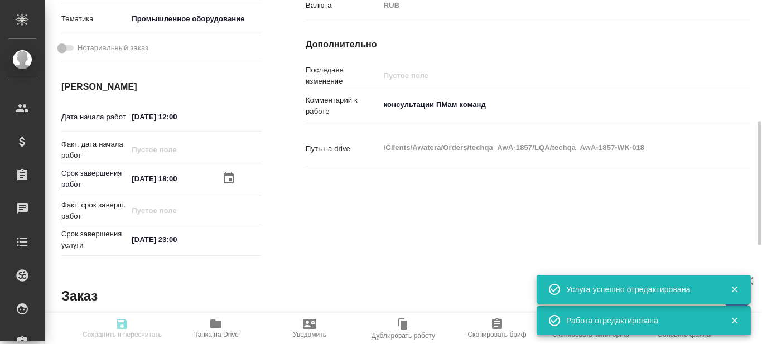
type textarea "x"
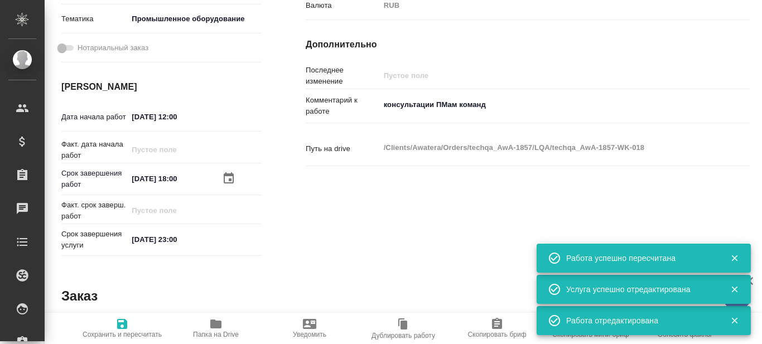
scroll to position [0, 0]
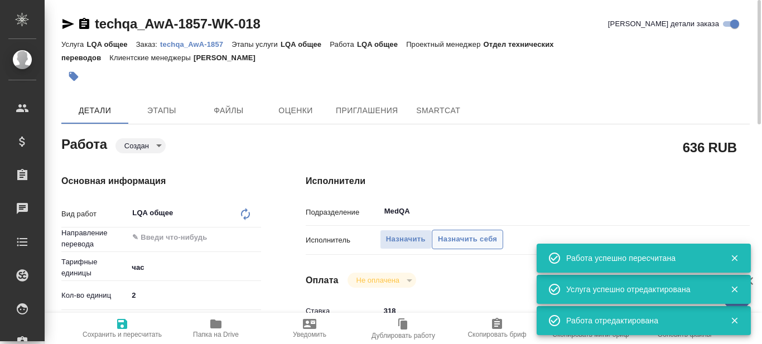
click at [464, 240] on span "Назначить себя" at bounding box center [467, 239] width 59 height 13
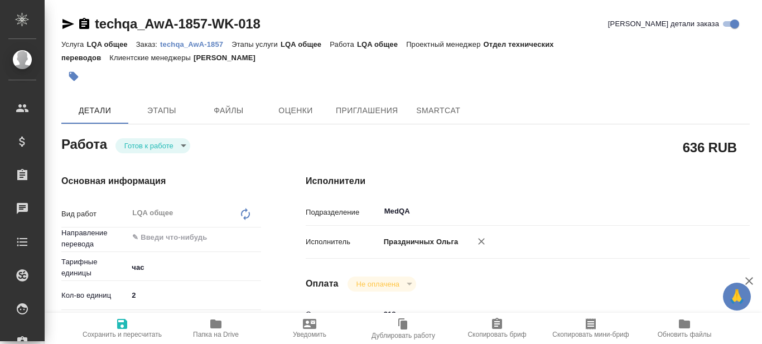
type textarea "x"
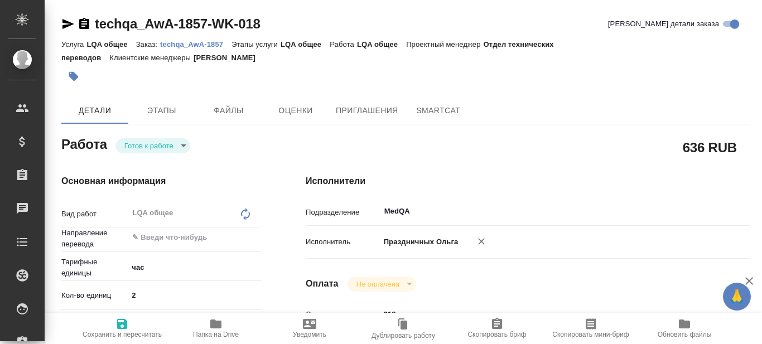
type textarea "x"
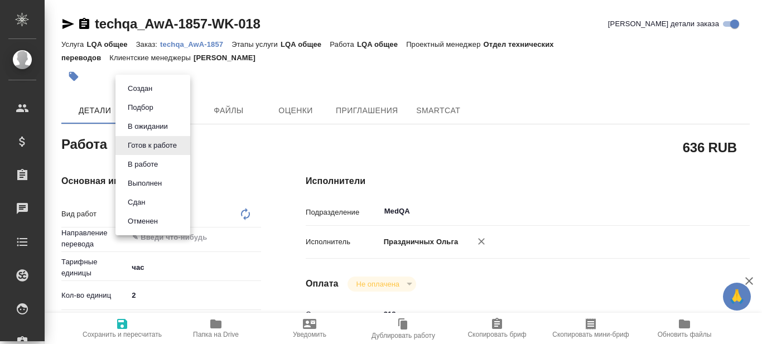
type textarea "x"
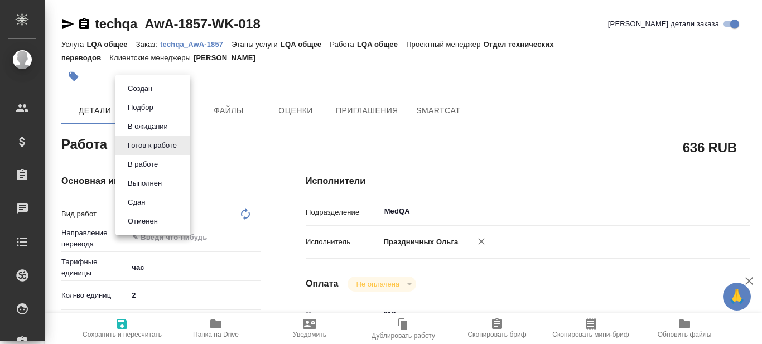
click at [182, 147] on body "🙏 .cls-1 fill:#fff; AWATERA Prazdnichnykh [PERSON_NAME] Спецификации Заказы Чат…" at bounding box center [381, 172] width 762 height 344
type textarea "x"
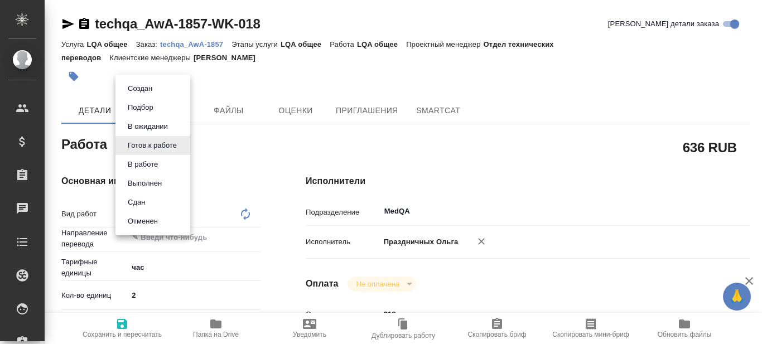
type textarea "x"
click at [161, 201] on li "Сдан" at bounding box center [152, 202] width 75 height 19
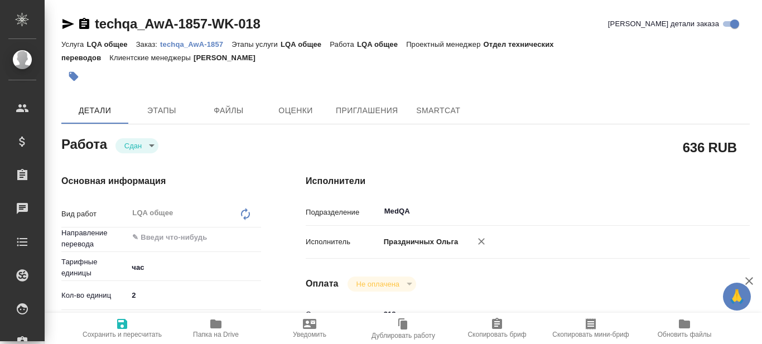
type textarea "x"
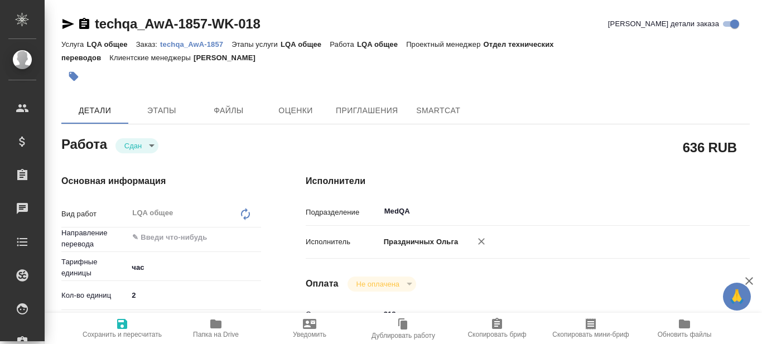
type textarea "x"
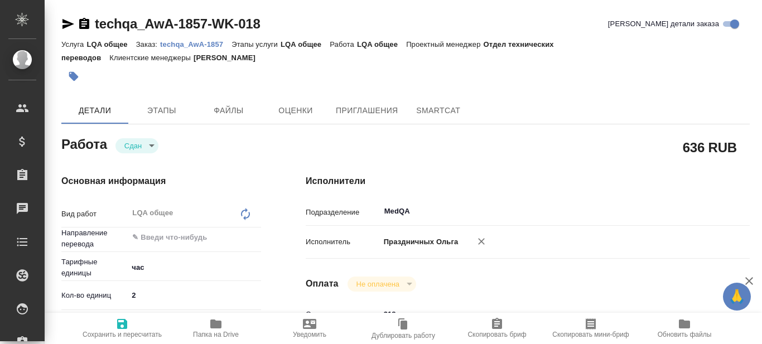
type textarea "x"
